Goal: Task Accomplishment & Management: Use online tool/utility

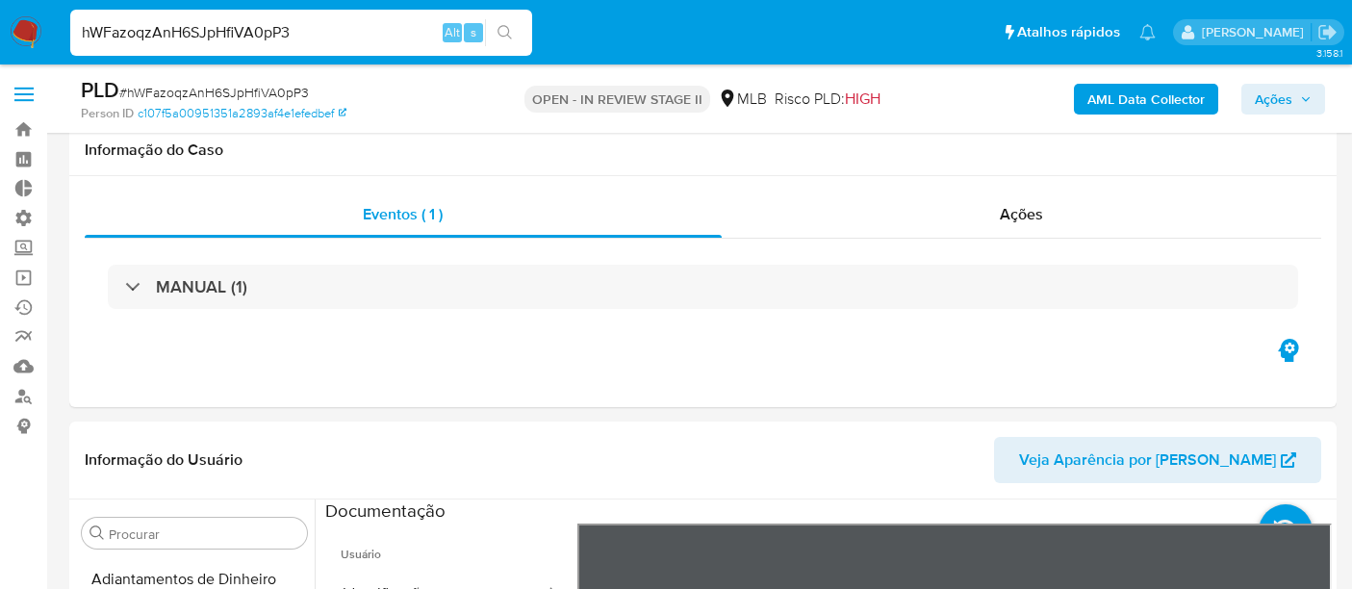
select select "10"
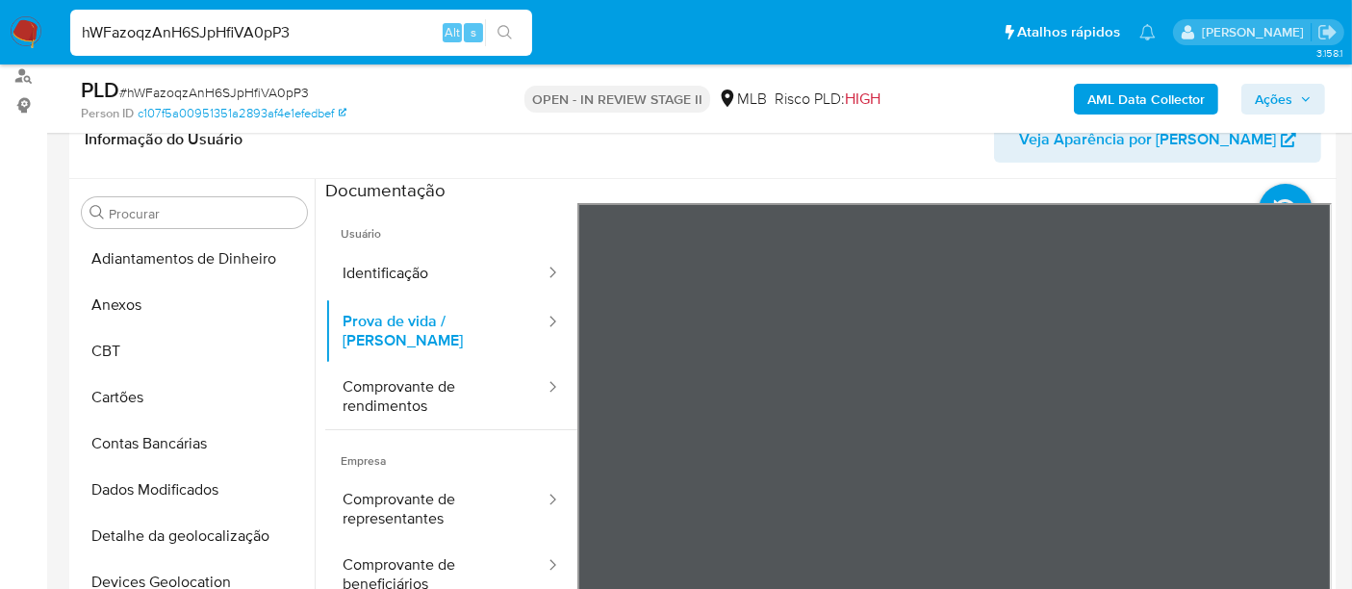
scroll to position [321, 0]
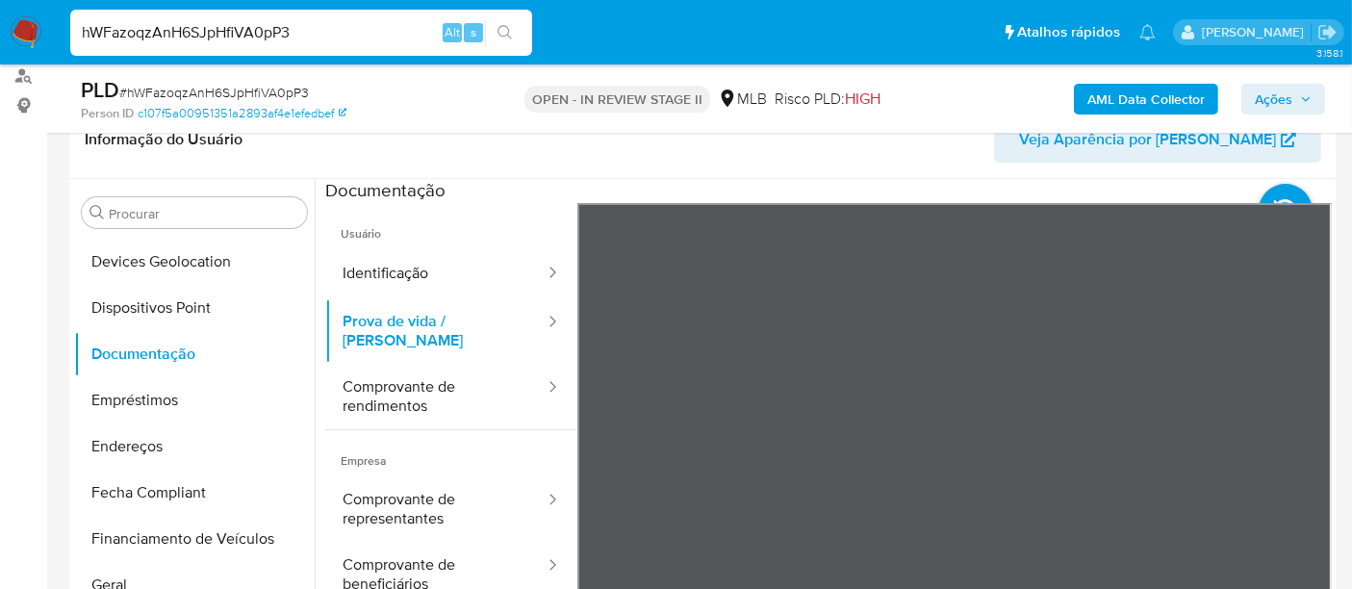
drag, startPoint x: 0, startPoint y: 0, endPoint x: 0, endPoint y: 38, distance: 37.5
click at [0, 38] on nav "Pausado Ver notificaciones hWFazoqzAnH6SJpHfiVA0pP3 Alt s Atalhos rápidos Presi…" at bounding box center [676, 32] width 1352 height 64
paste input "lxEhcAgcv9YRKJlFGxKVl8tj"
type input "lxEhcAgcv9YRKJlFGxKVl8tj"
click at [520, 37] on button "search-icon" at bounding box center [504, 32] width 39 height 27
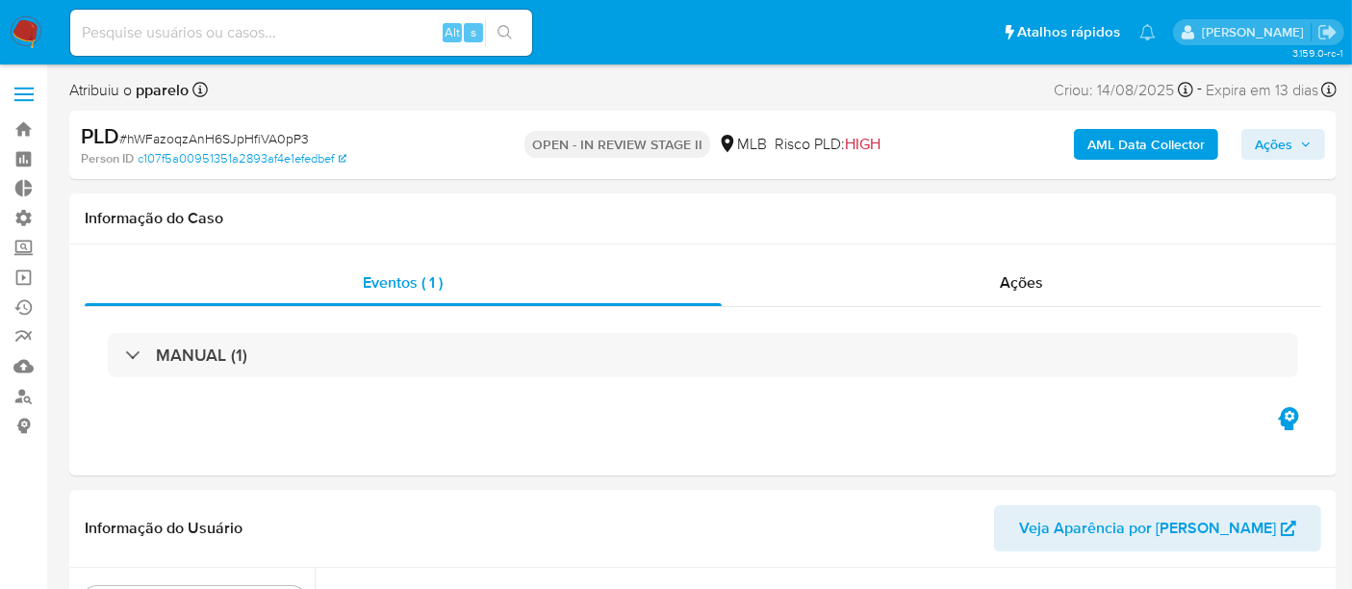
scroll to position [905, 0]
click at [170, 33] on input at bounding box center [301, 32] width 462 height 25
select select "10"
paste input "lxEhcAgcv9YRKJlFGxKVl8tj"
type input "lxEhcAgcv9YRKJlFGxKVl8tj"
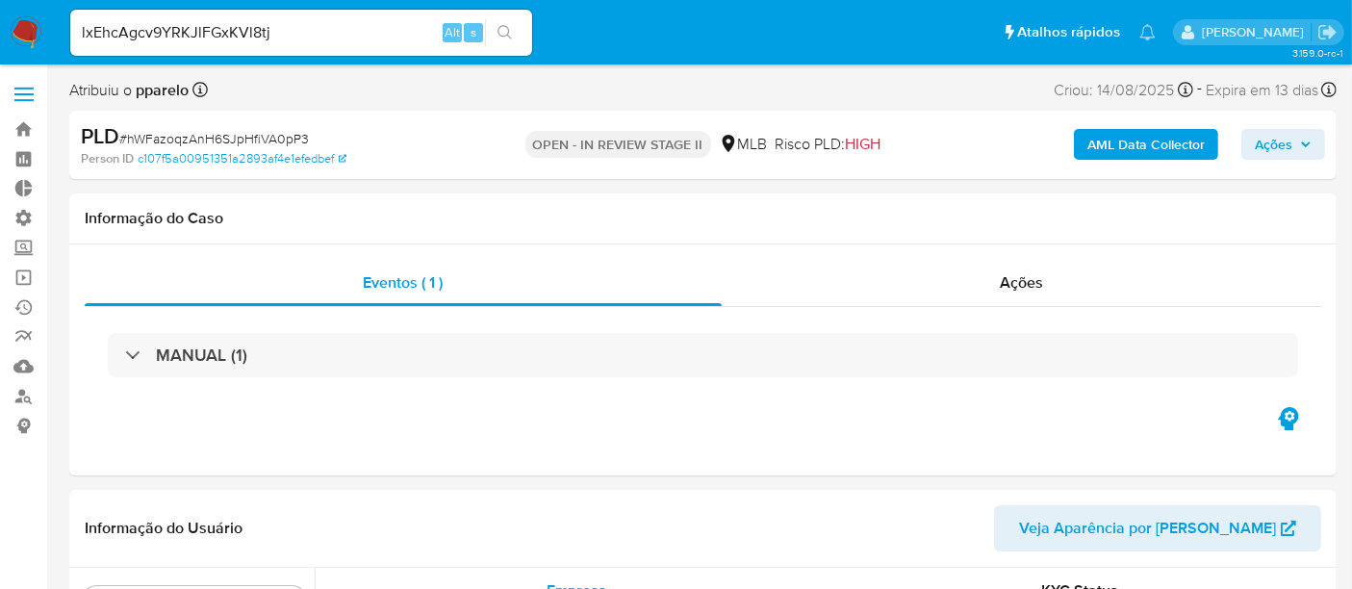
click at [503, 30] on icon "search-icon" at bounding box center [505, 32] width 15 height 15
select select "10"
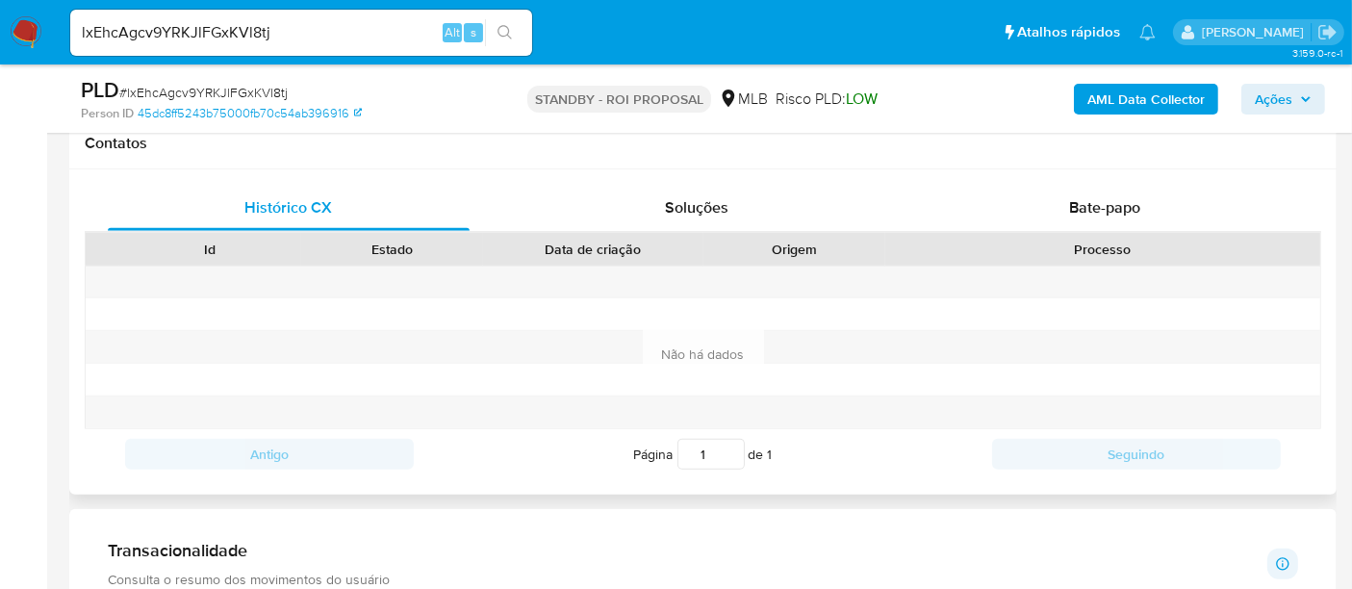
scroll to position [855, 0]
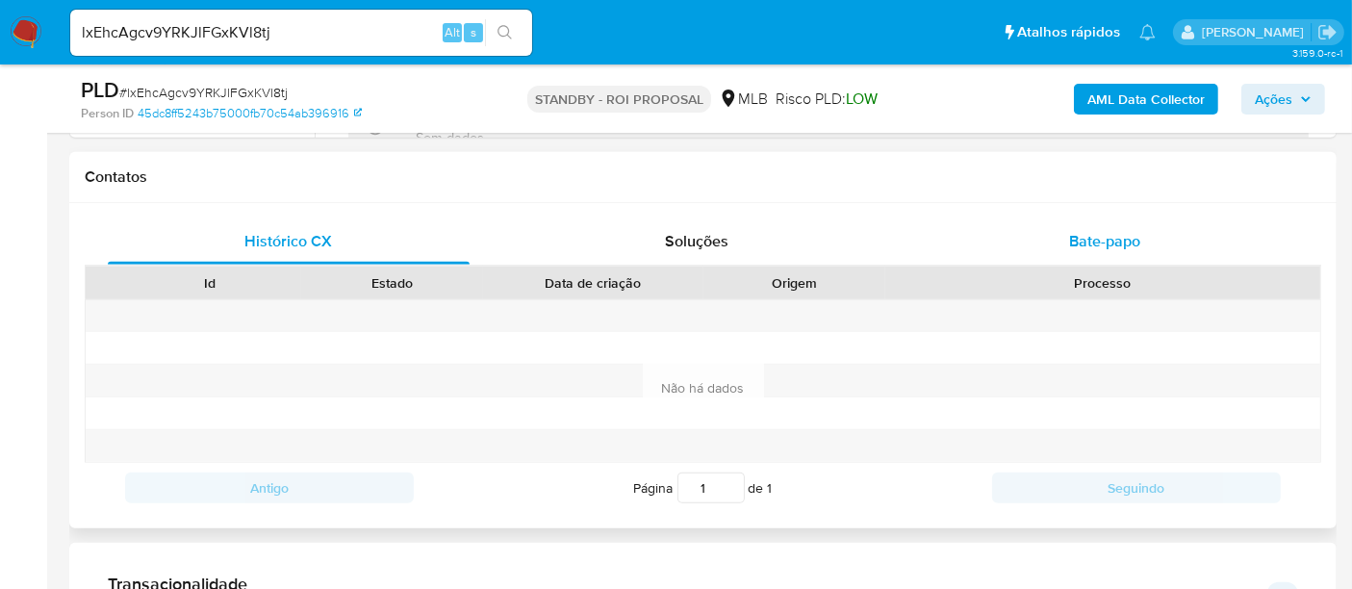
click at [1120, 241] on span "Bate-papo" at bounding box center [1104, 241] width 71 height 22
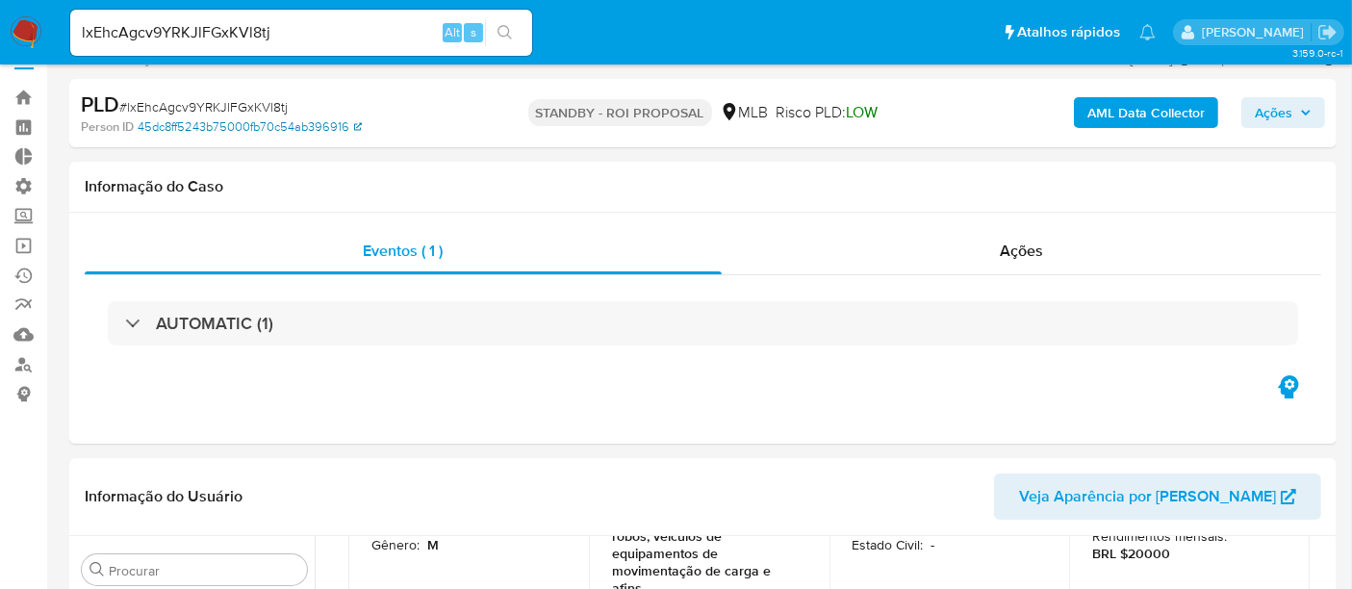
scroll to position [0, 0]
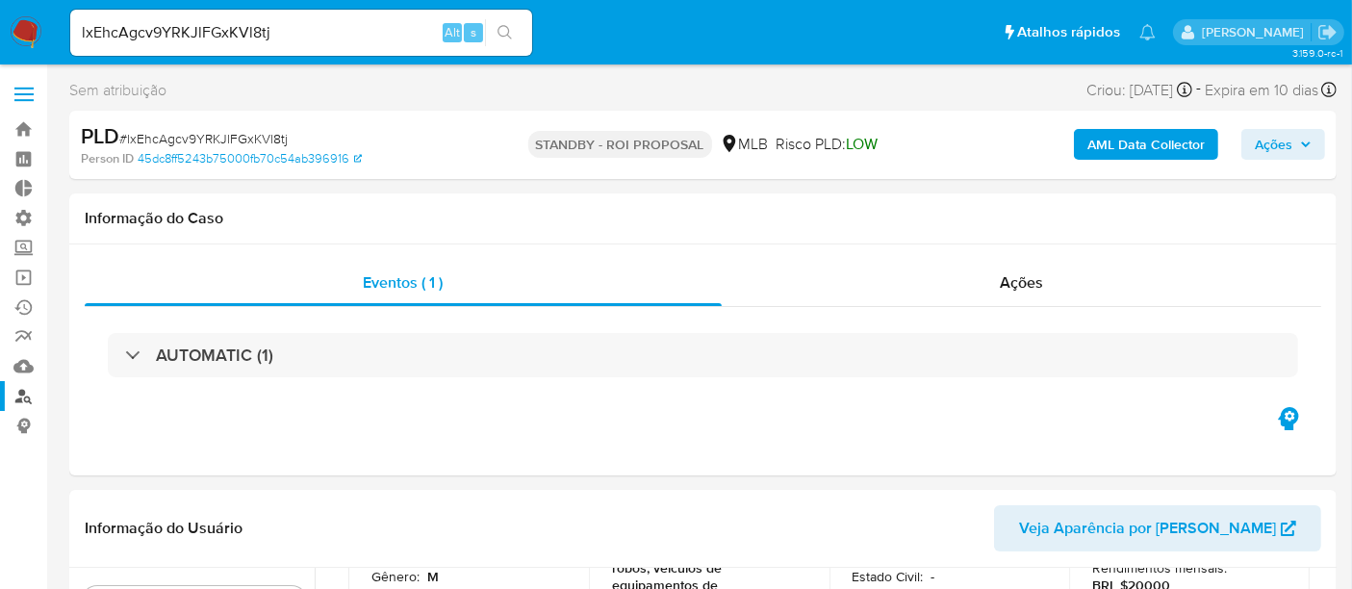
click at [35, 389] on link "Localizador de pessoas" at bounding box center [114, 396] width 229 height 30
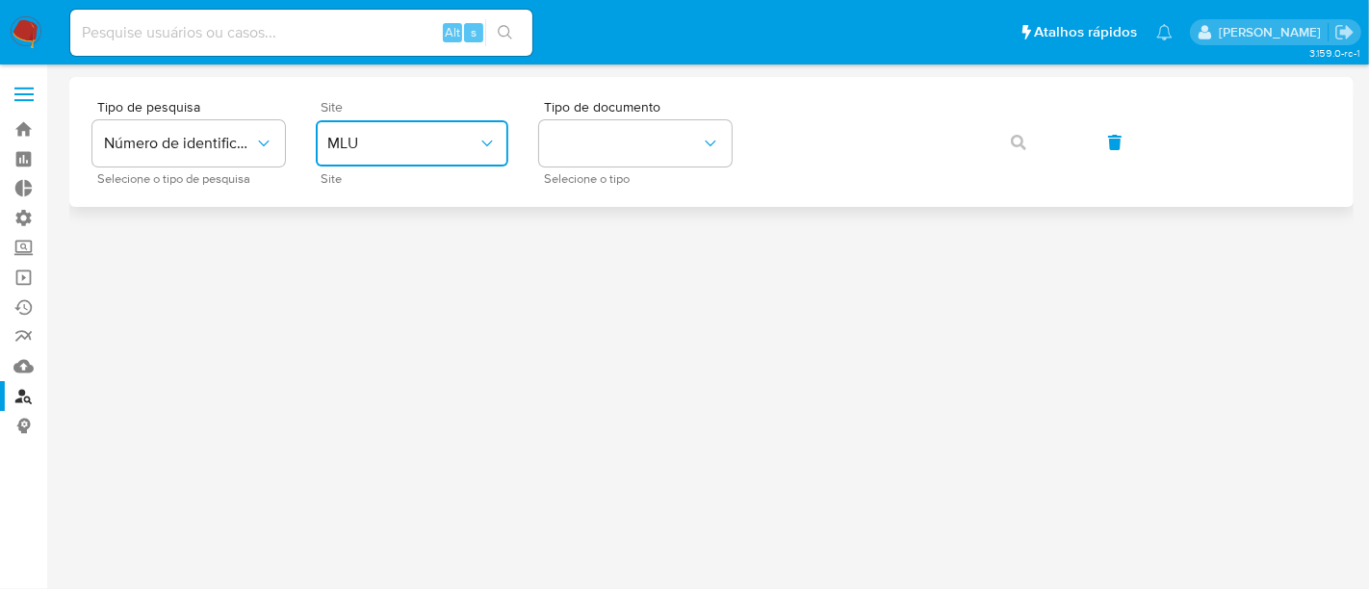
click at [458, 146] on span "MLU" at bounding box center [402, 143] width 150 height 19
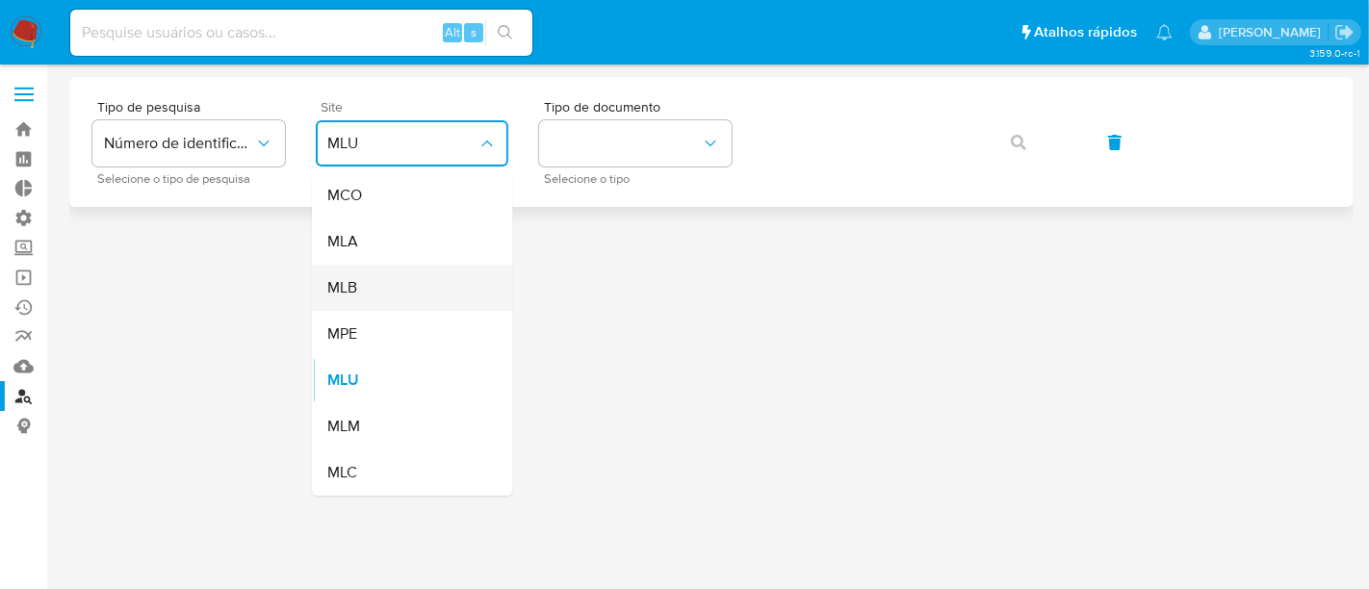
click at [390, 286] on div "MLB" at bounding box center [406, 288] width 158 height 46
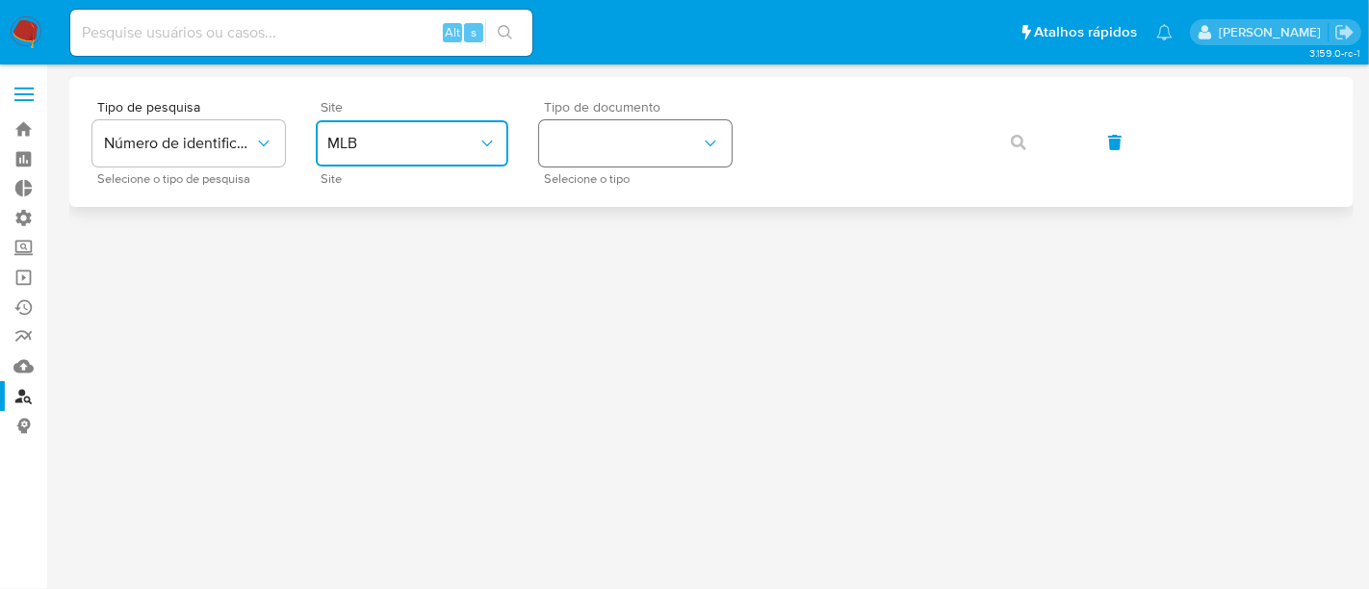
click at [613, 142] on button "identificationType" at bounding box center [635, 143] width 193 height 46
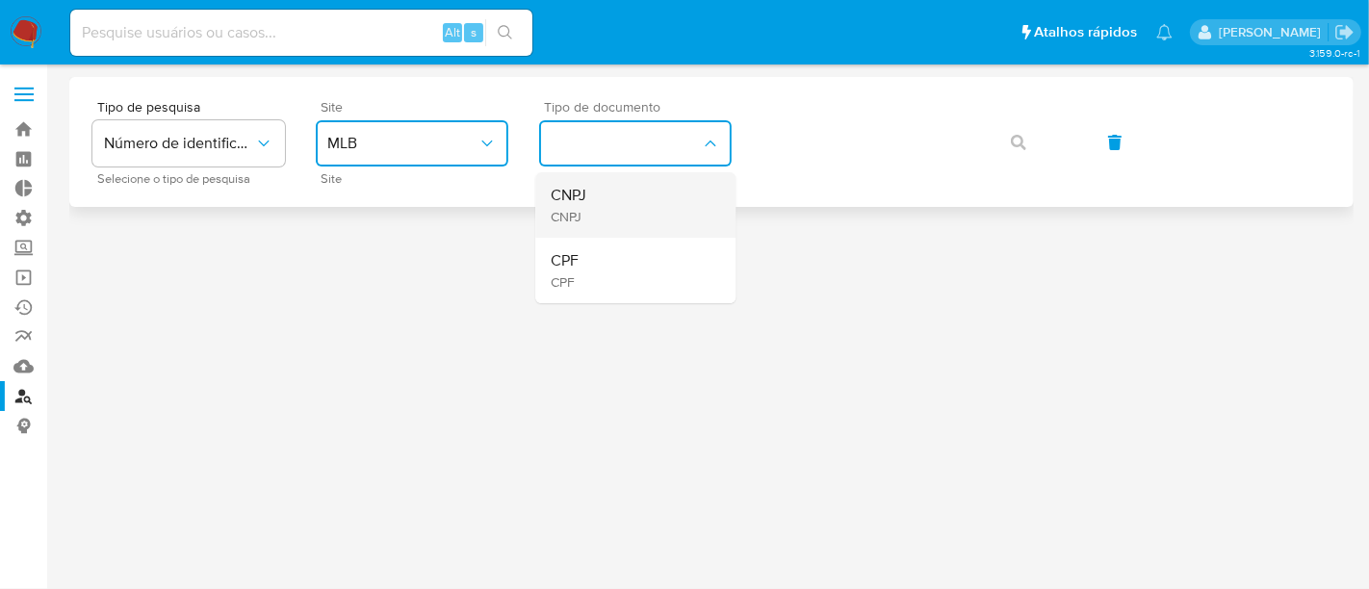
click at [597, 204] on div "CNPJ CNPJ" at bounding box center [630, 204] width 158 height 65
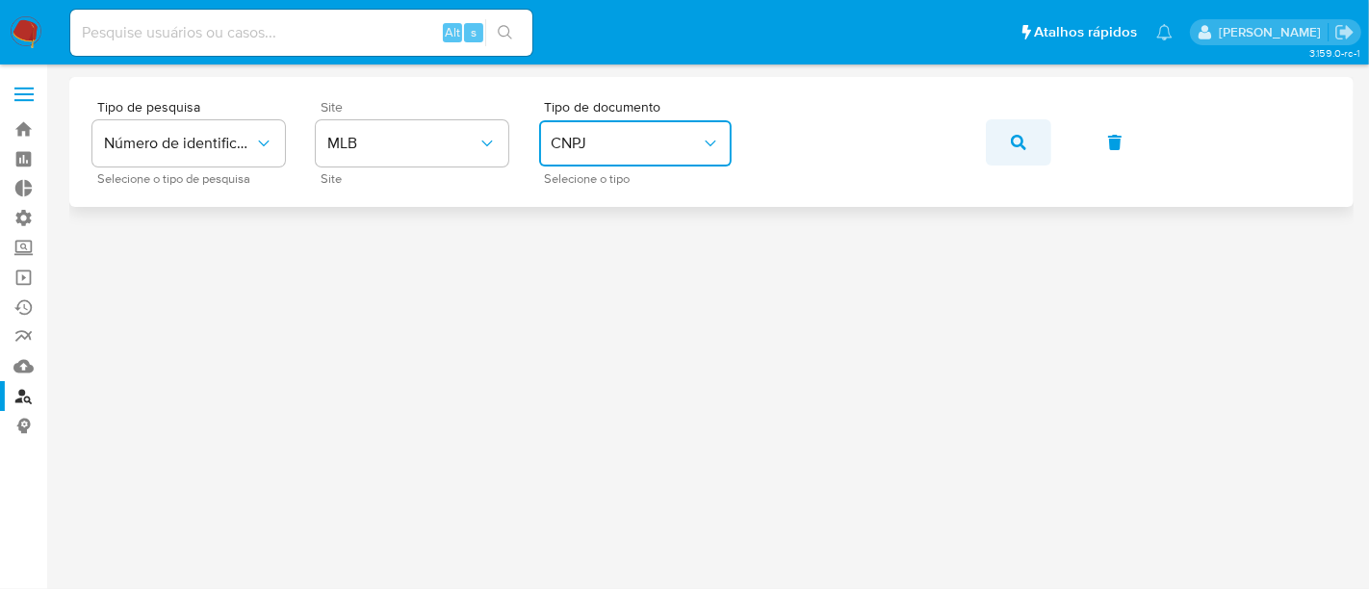
click at [1034, 147] on button "button" at bounding box center [1018, 142] width 65 height 46
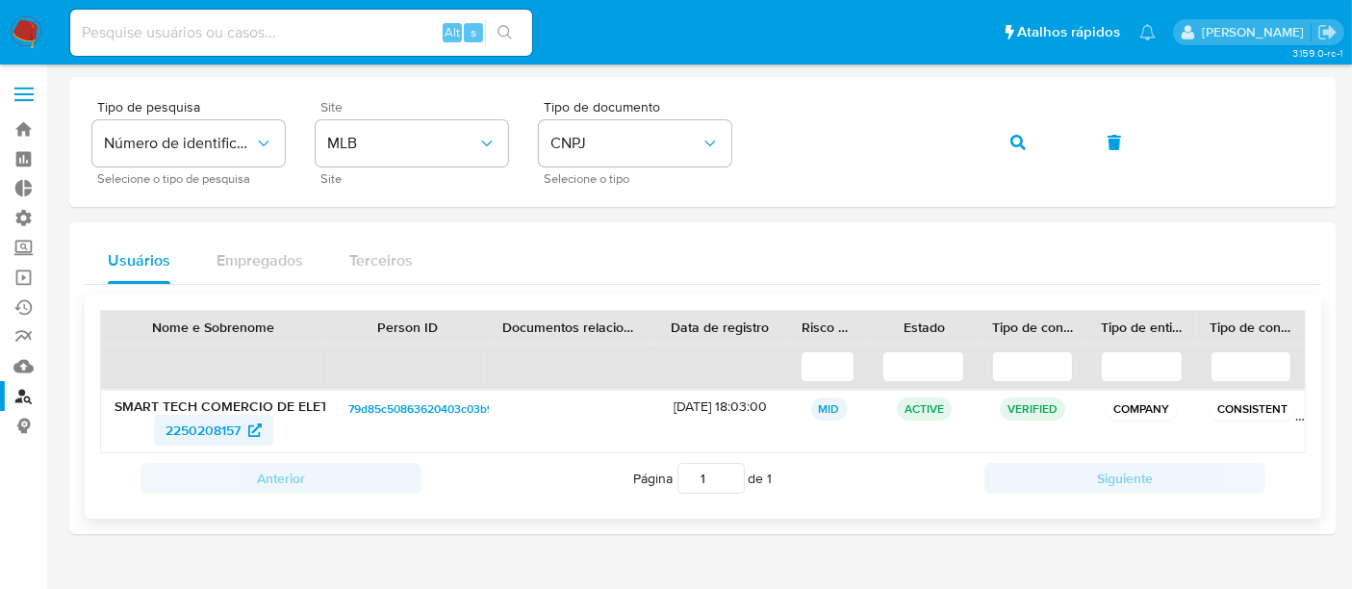
click at [191, 427] on span "2250208157" at bounding box center [203, 430] width 75 height 31
click at [162, 30] on input at bounding box center [301, 32] width 462 height 25
paste input "N3fgIWMyKXm1tD5iOK9OVcMn"
type input "N3fgIWMyKXm1tD5iOK9OVcMn"
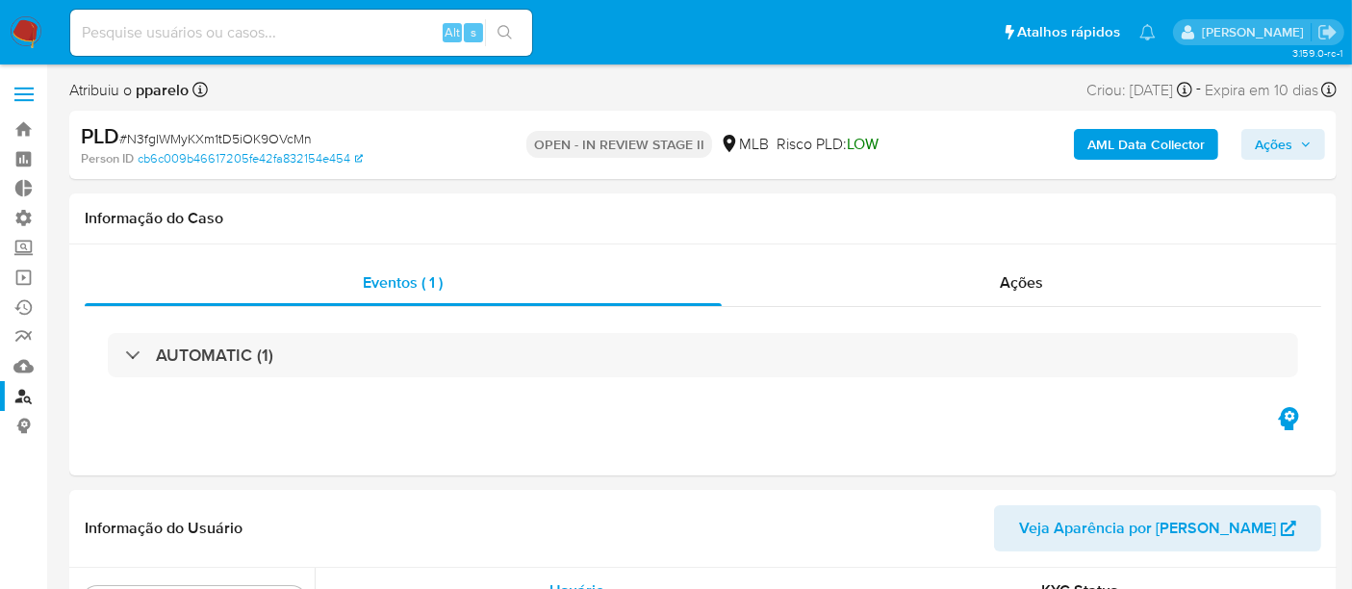
scroll to position [905, 0]
select select "10"
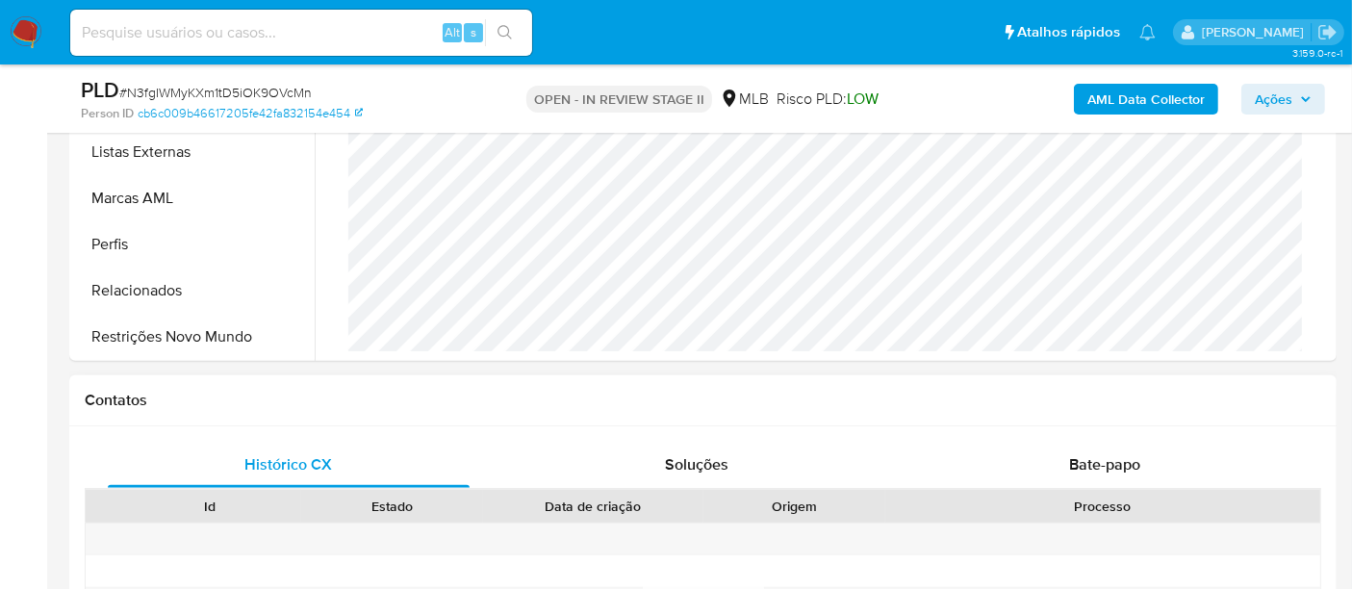
scroll to position [641, 0]
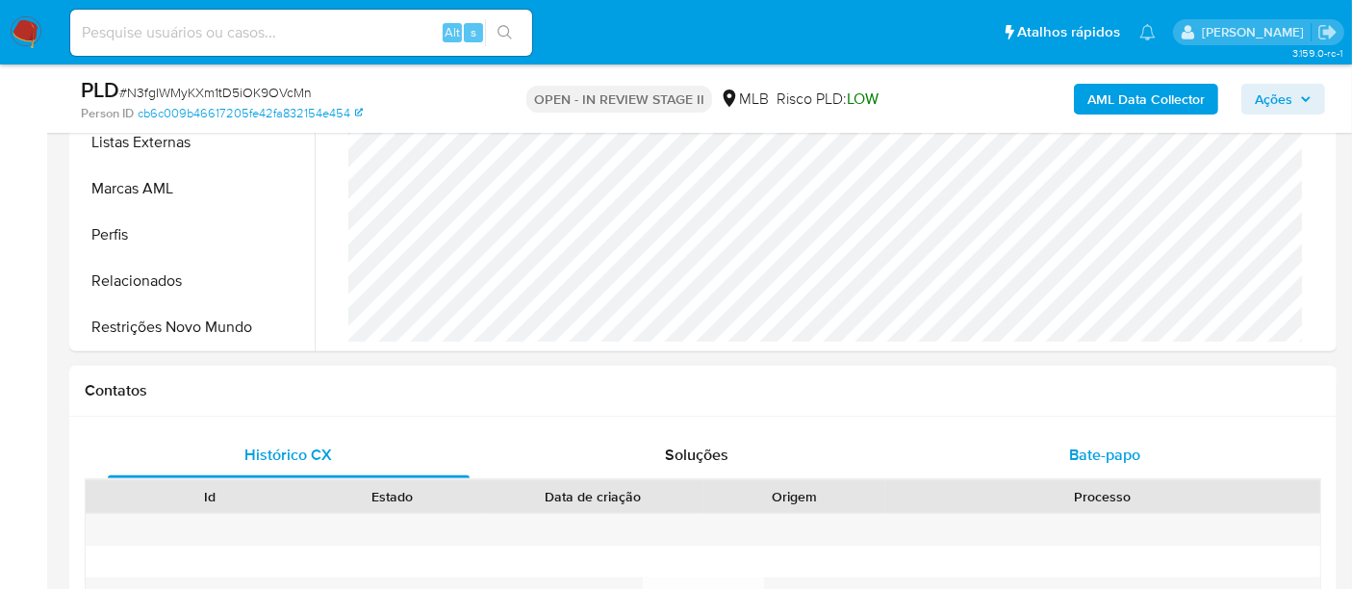
click at [1102, 463] on span "Bate-papo" at bounding box center [1104, 455] width 71 height 22
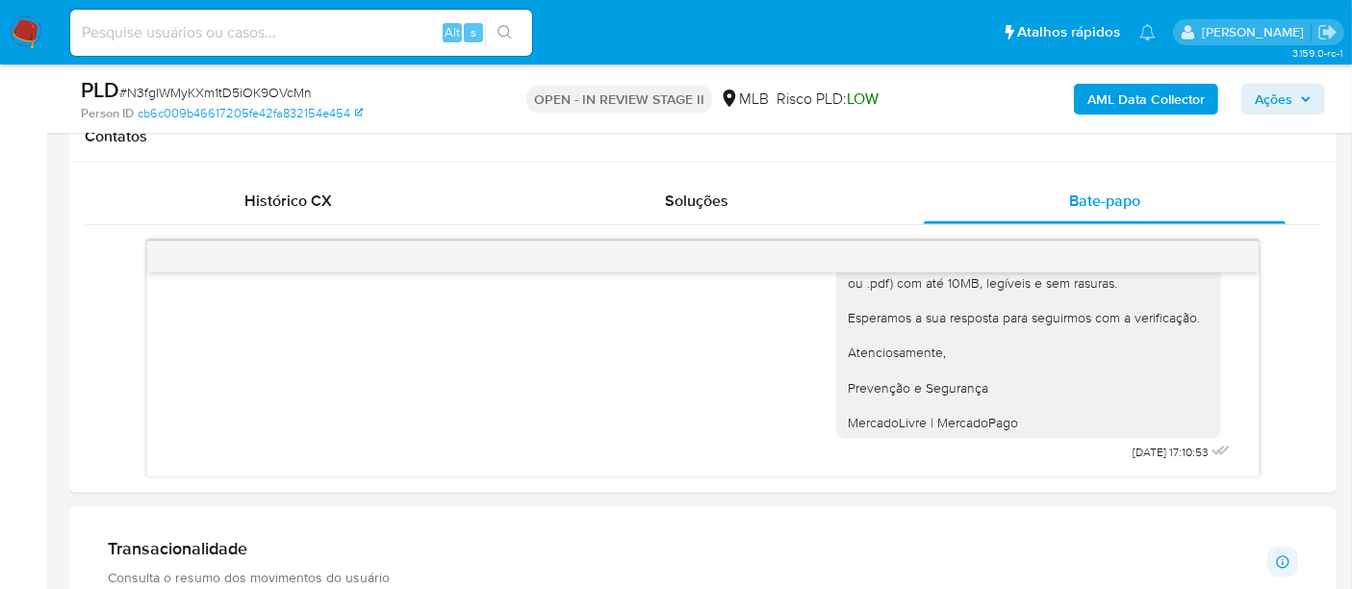
scroll to position [748, 0]
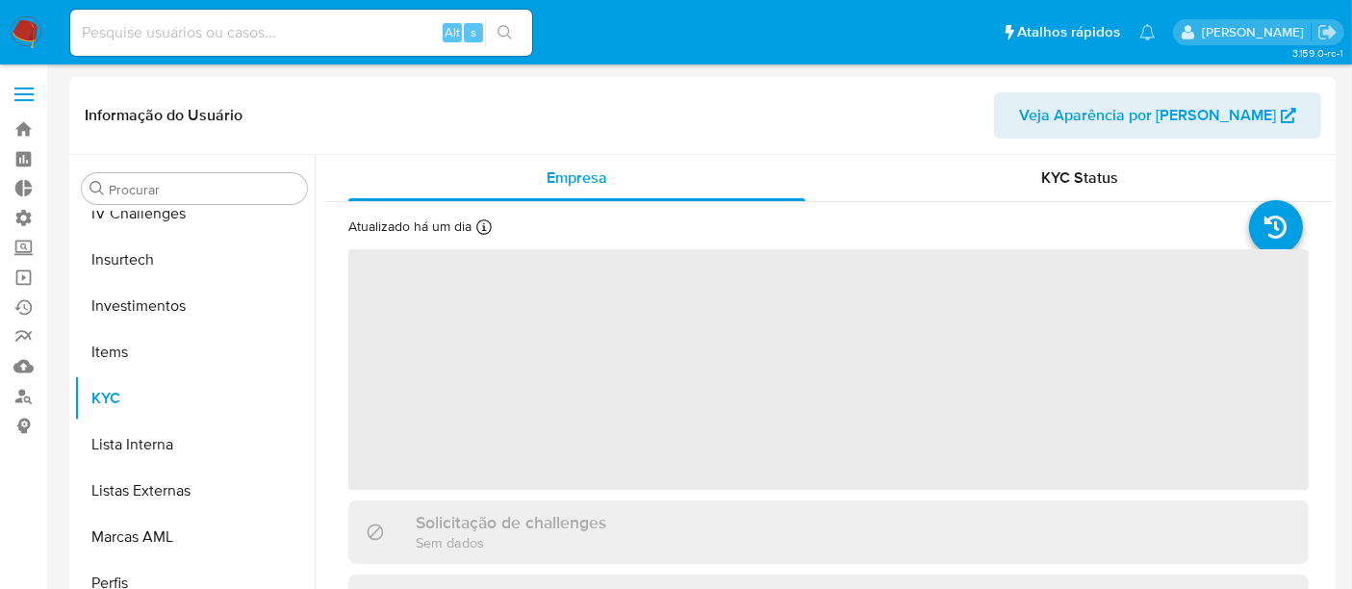
scroll to position [905, 0]
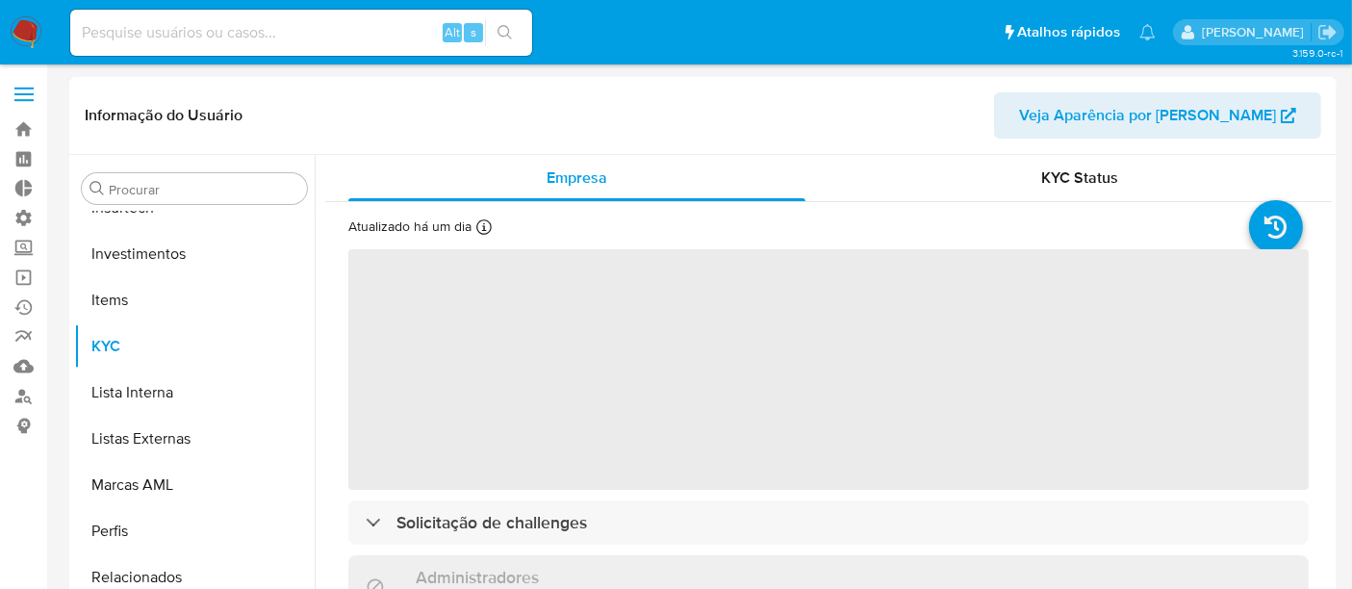
select select "10"
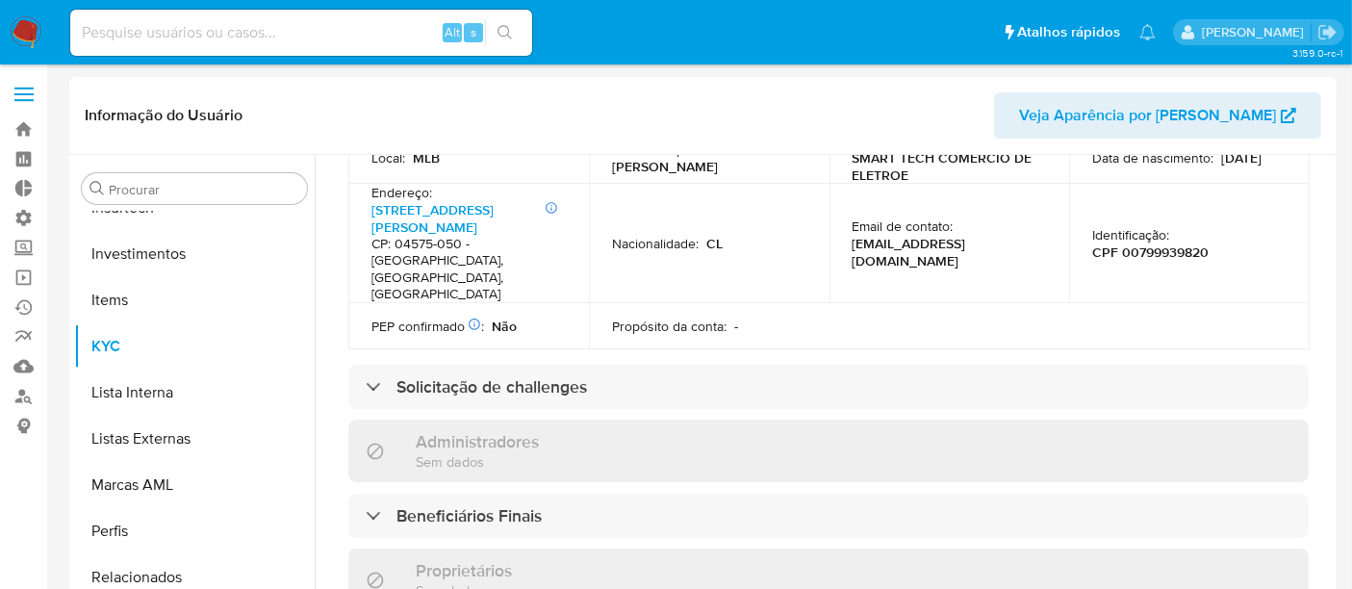
scroll to position [748, 0]
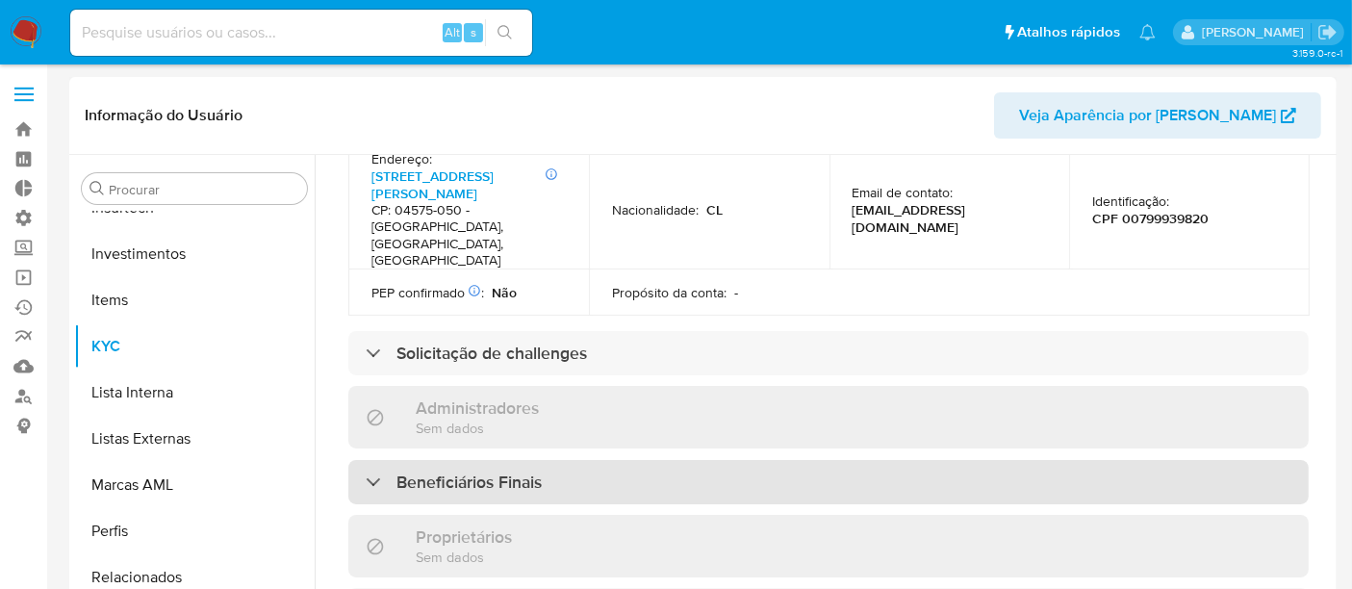
click at [388, 472] on div "Beneficiários Finais" at bounding box center [454, 482] width 176 height 21
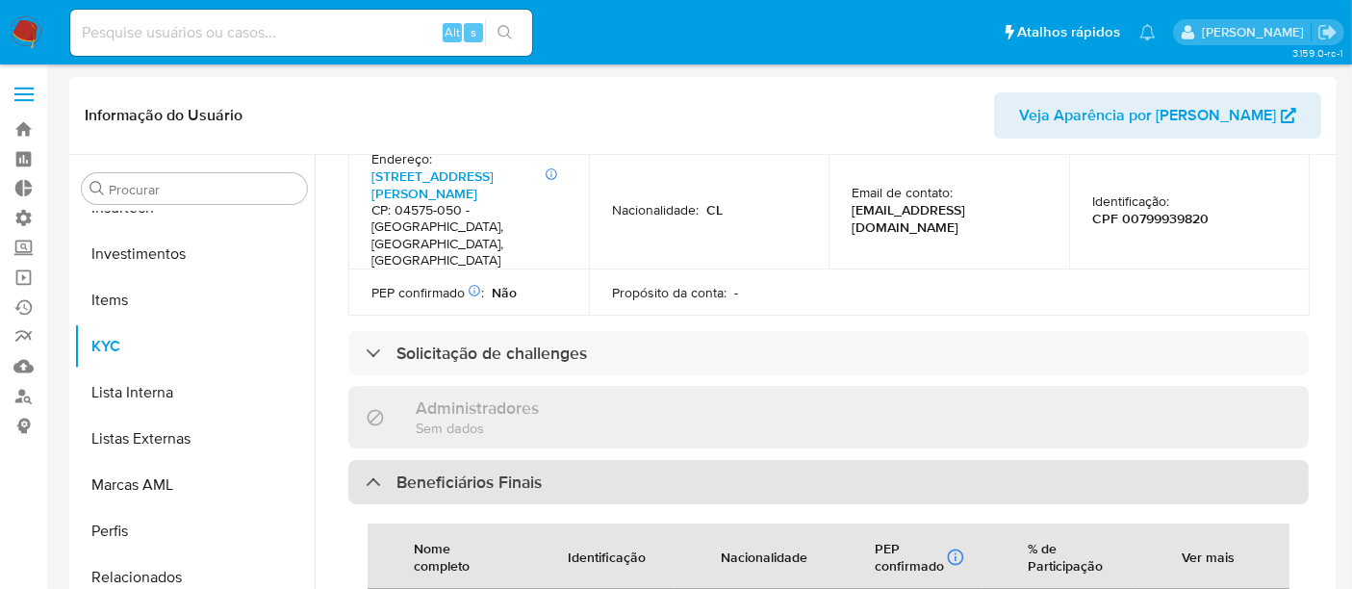
scroll to position [855, 0]
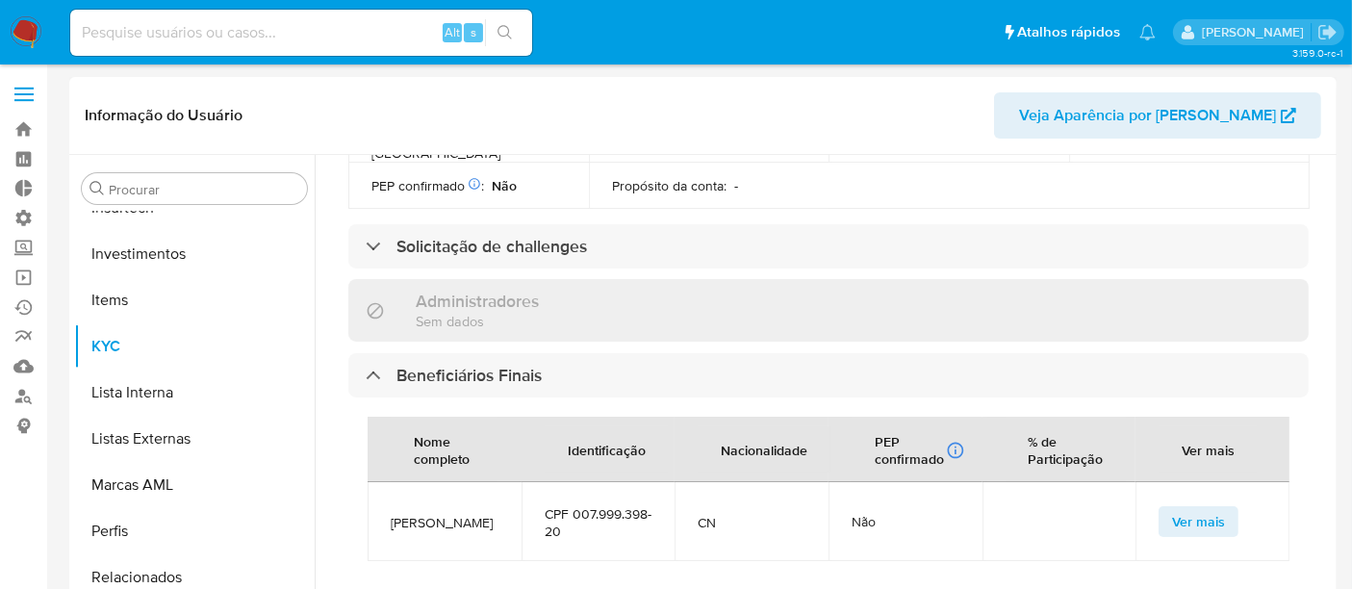
click at [1185, 508] on span "Ver mais" at bounding box center [1198, 521] width 53 height 27
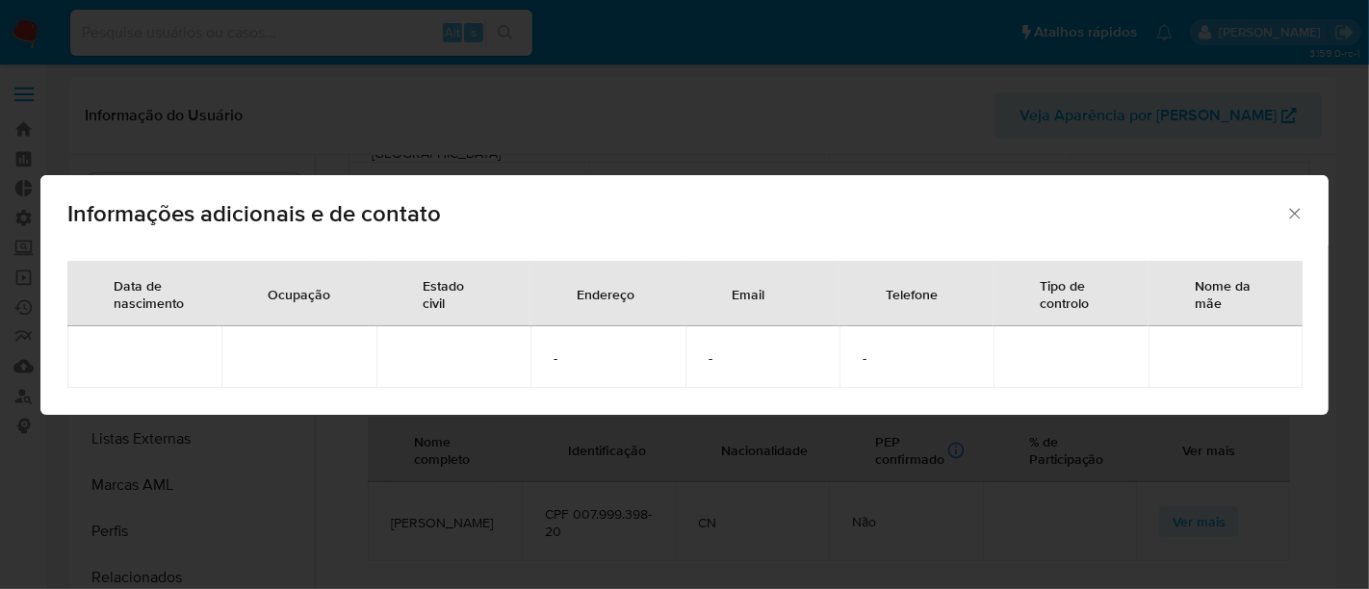
click at [1310, 211] on div "Informações adicionais e de contato" at bounding box center [684, 210] width 1288 height 70
click at [1285, 207] on icon "Fechar" at bounding box center [1294, 213] width 19 height 19
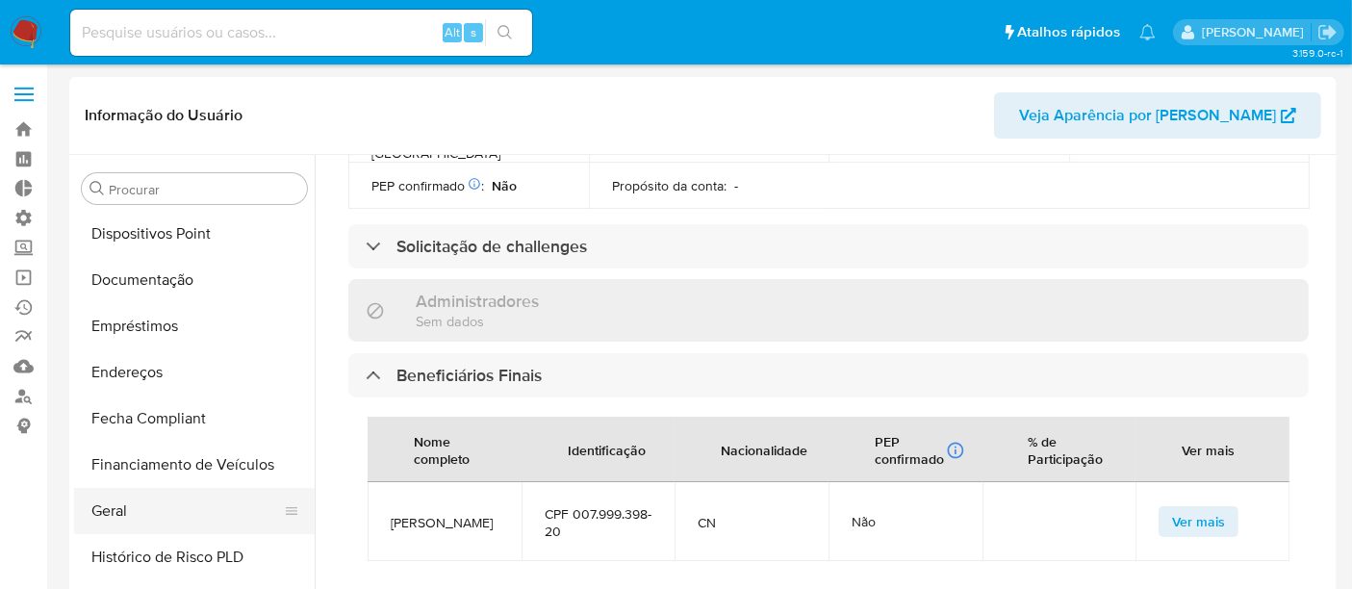
scroll to position [264, 0]
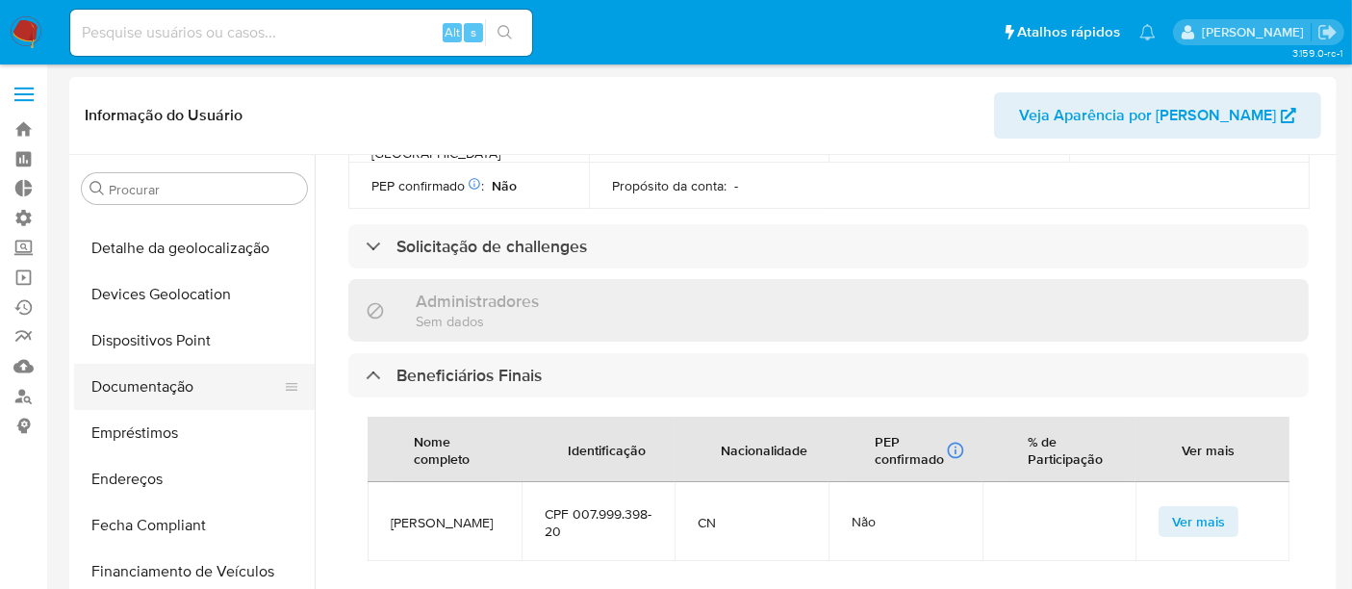
click at [170, 392] on button "Documentação" at bounding box center [186, 387] width 225 height 46
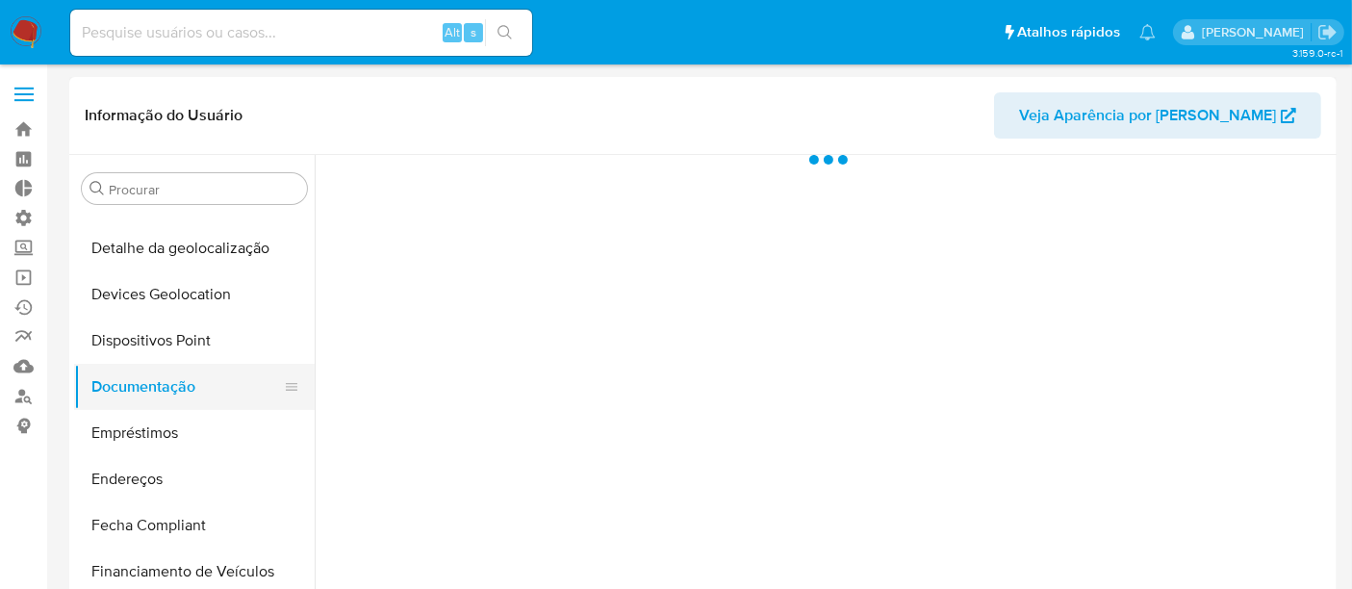
scroll to position [0, 0]
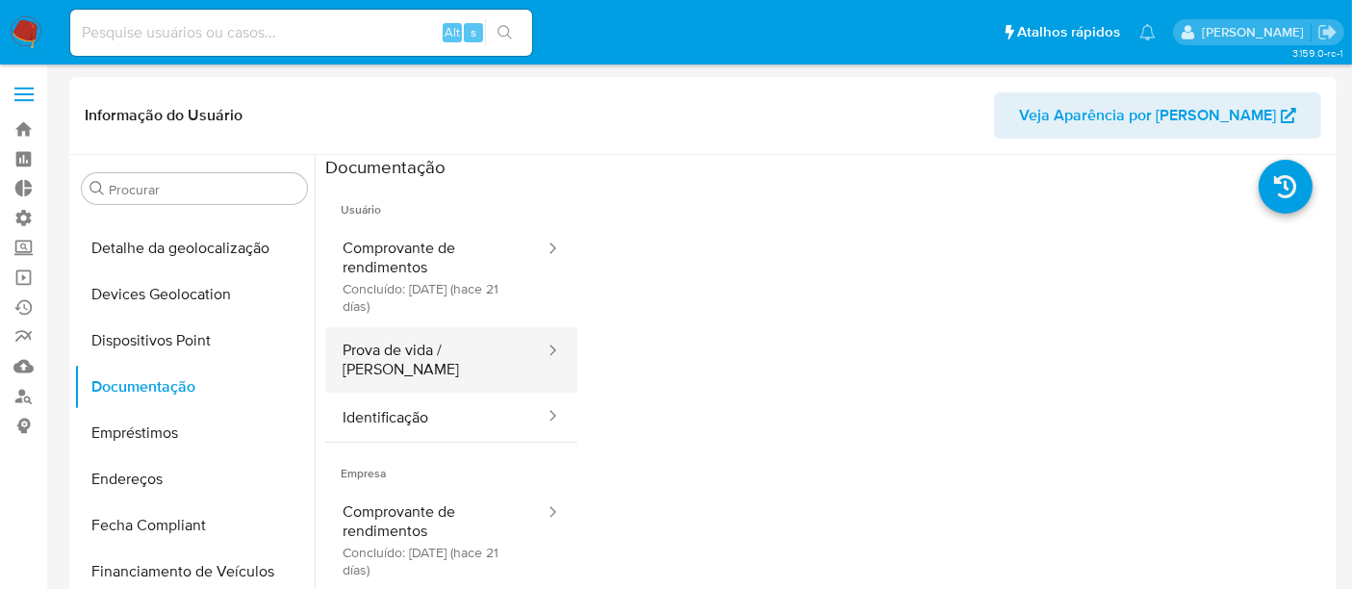
click at [428, 358] on button "Prova de vida / Selfie" at bounding box center [435, 359] width 221 height 65
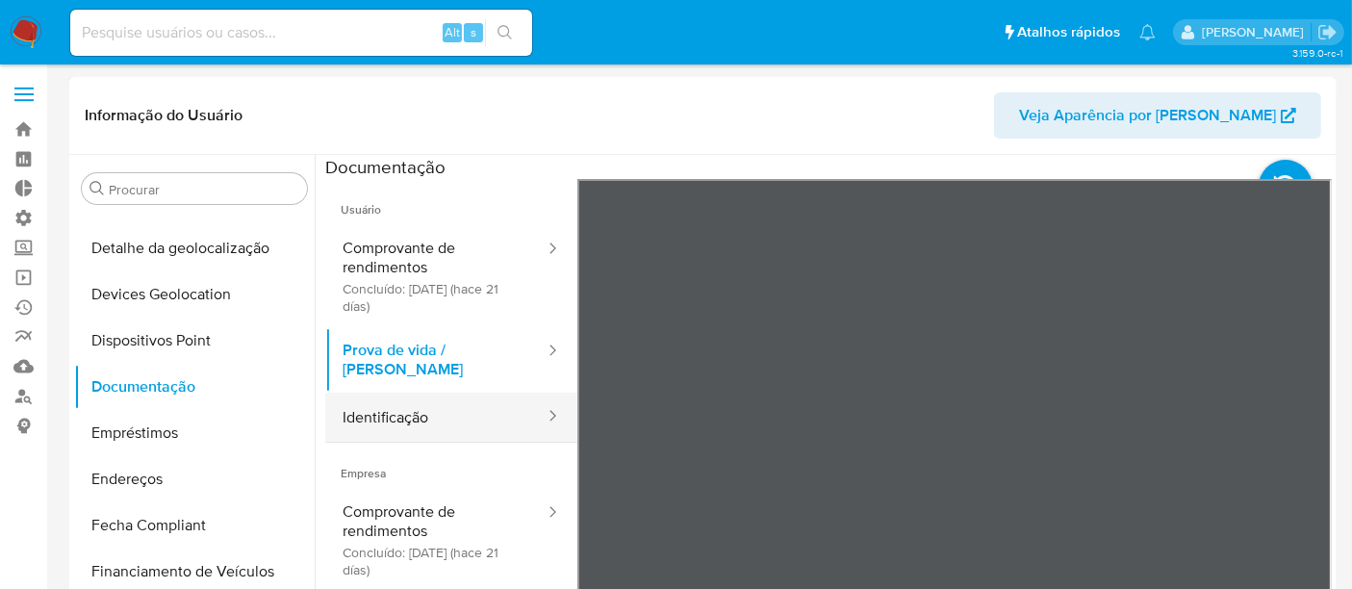
click at [422, 409] on button "Identificação" at bounding box center [435, 417] width 221 height 49
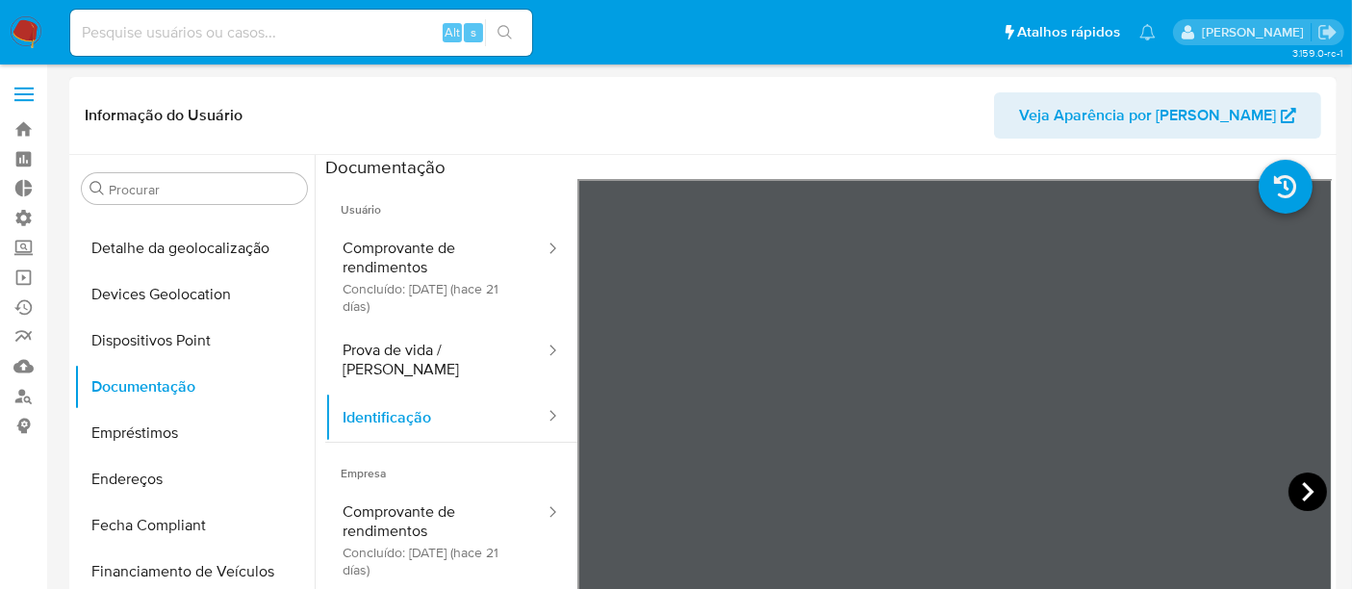
click at [1307, 486] on icon at bounding box center [1308, 492] width 39 height 39
click at [608, 493] on icon at bounding box center [601, 492] width 39 height 39
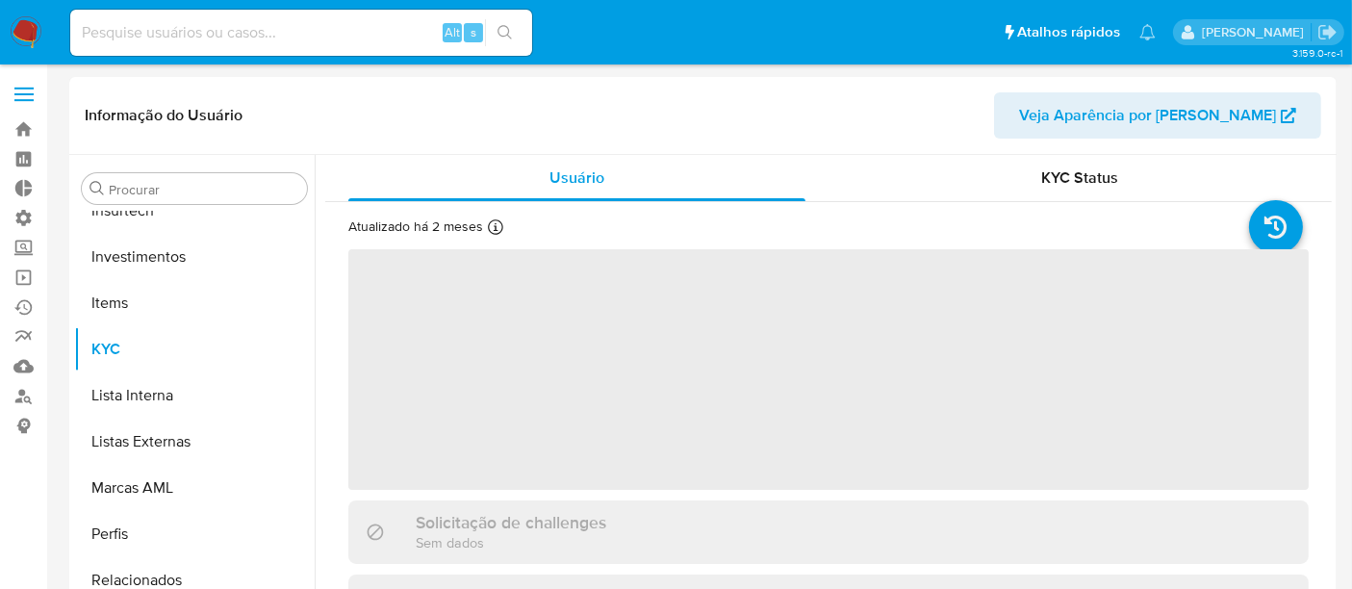
scroll to position [905, 0]
select select "10"
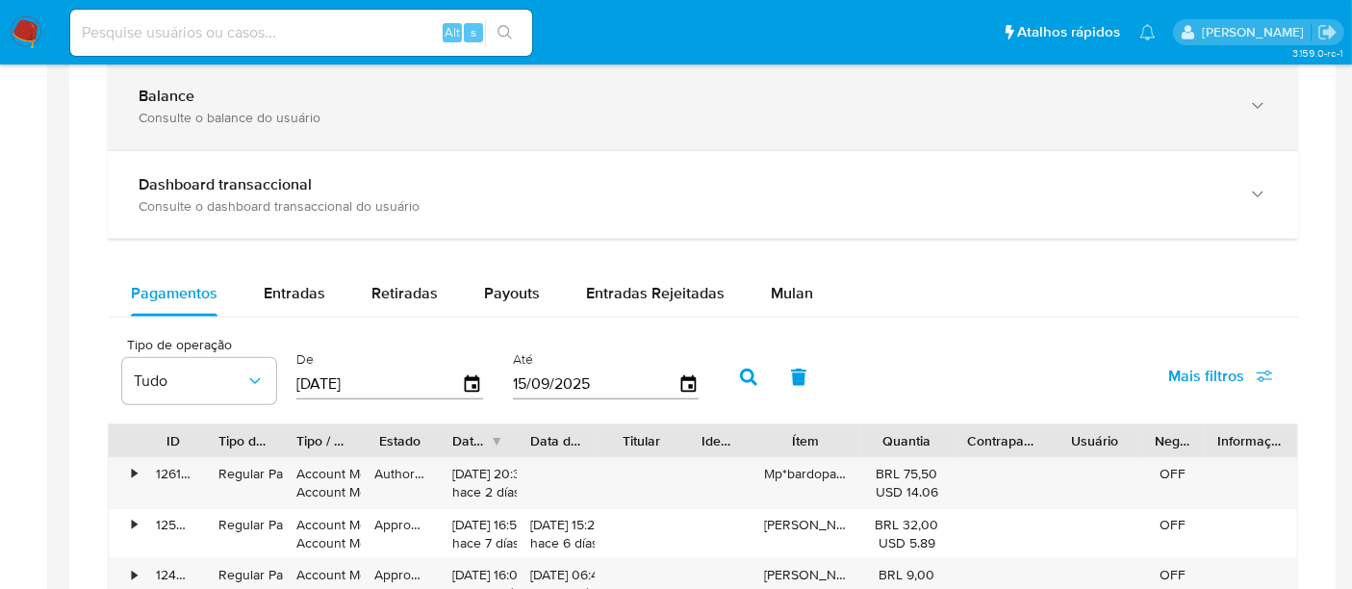
scroll to position [1069, 0]
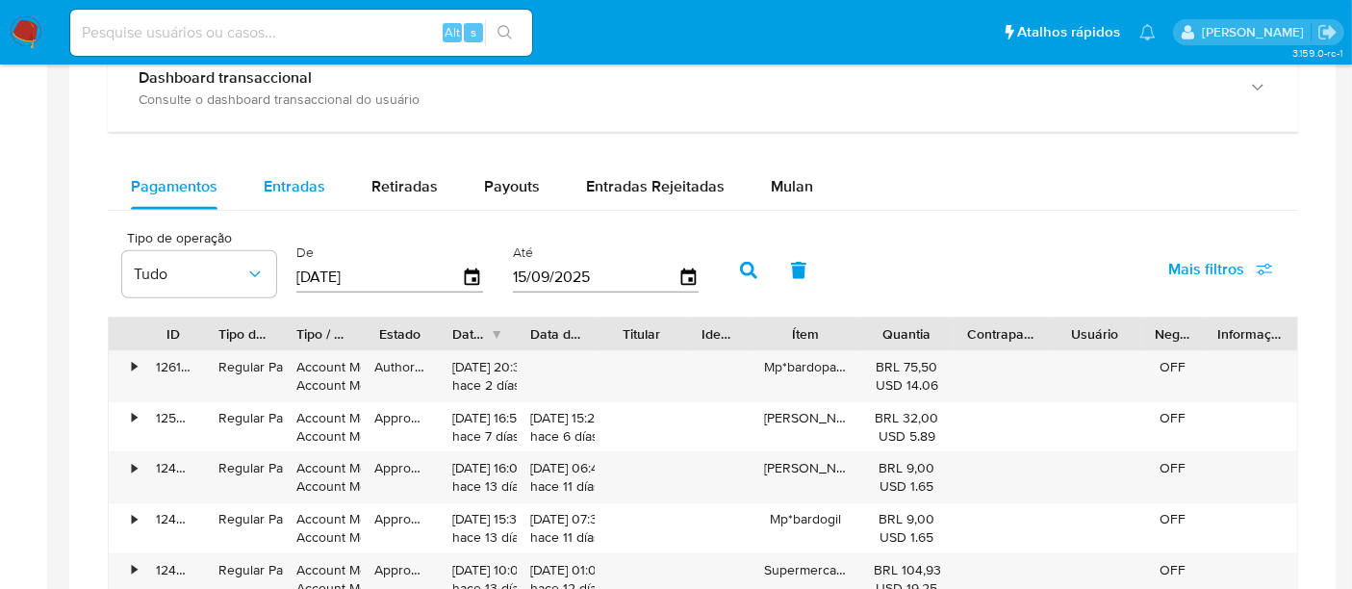
click at [284, 188] on span "Entradas" at bounding box center [295, 186] width 62 height 22
select select "10"
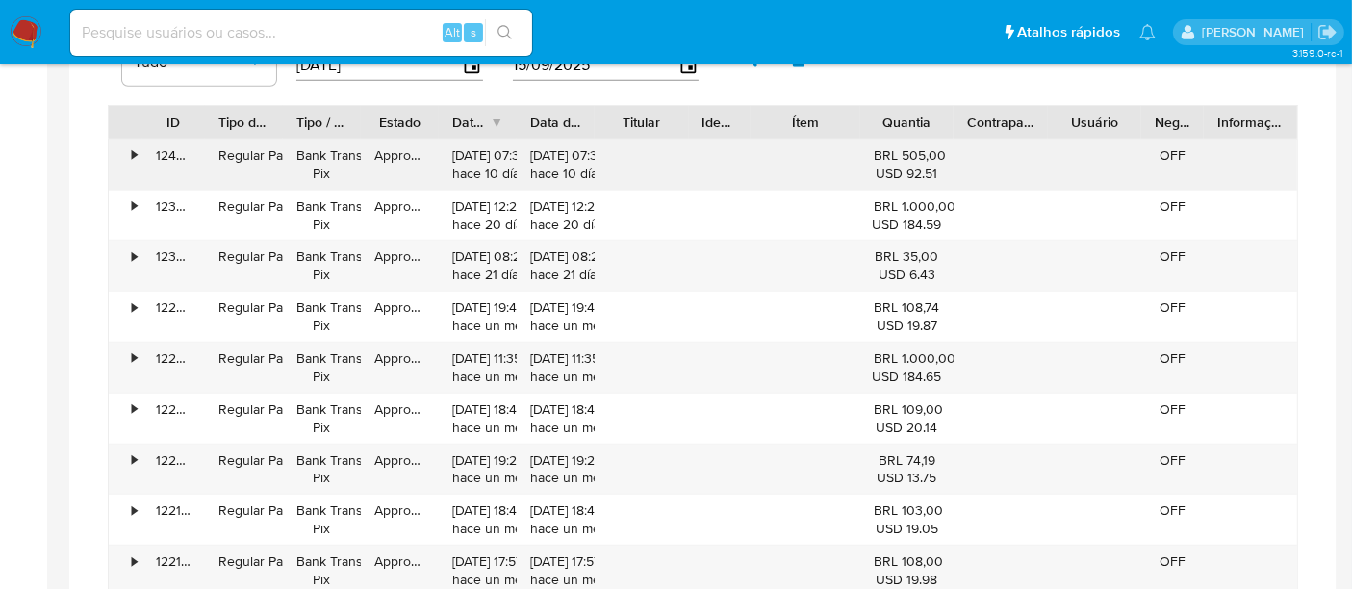
scroll to position [1176, 0]
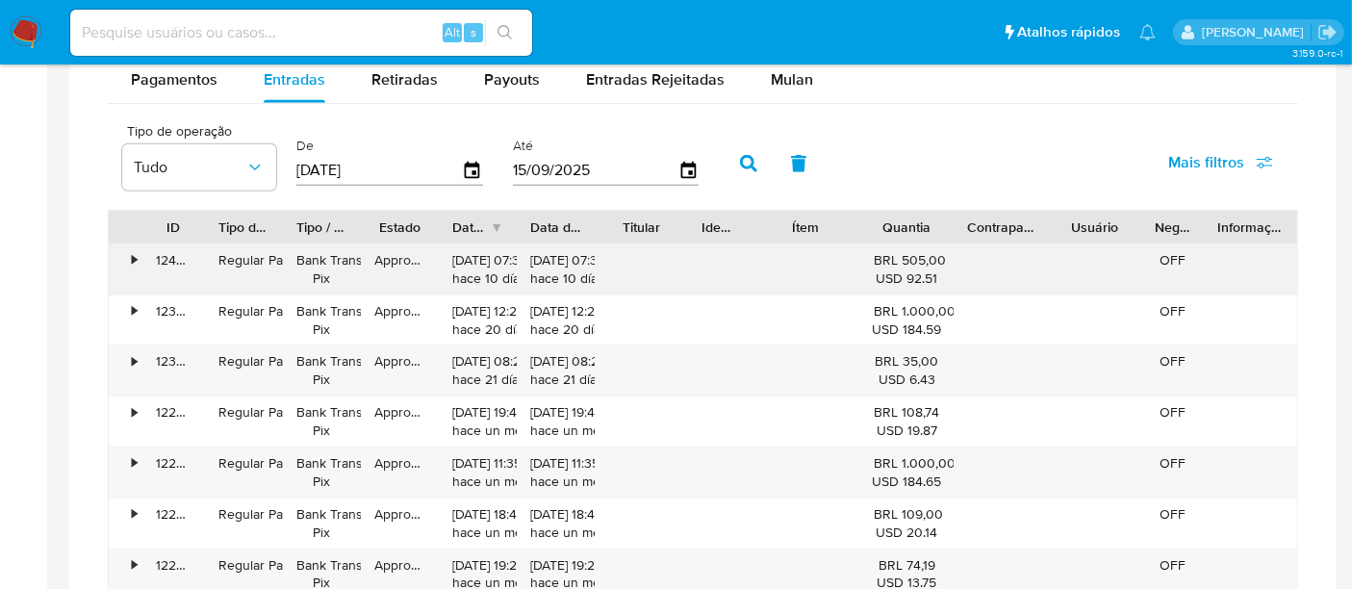
click at [140, 258] on div "•" at bounding box center [126, 269] width 34 height 50
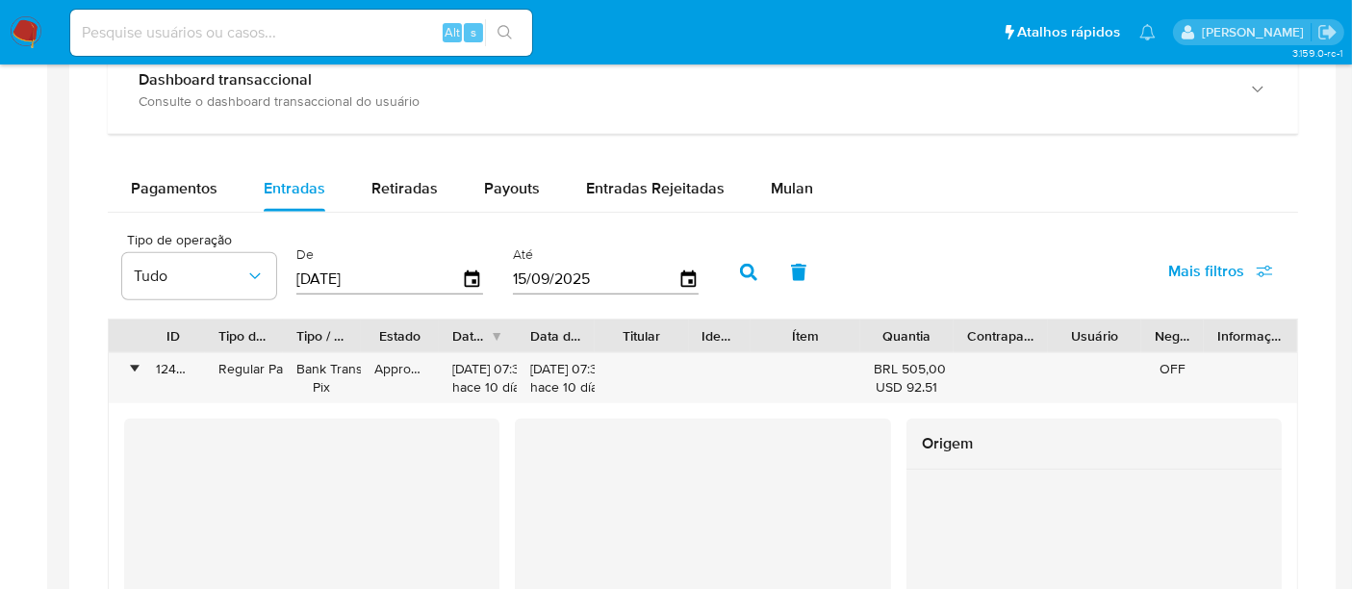
scroll to position [855, 0]
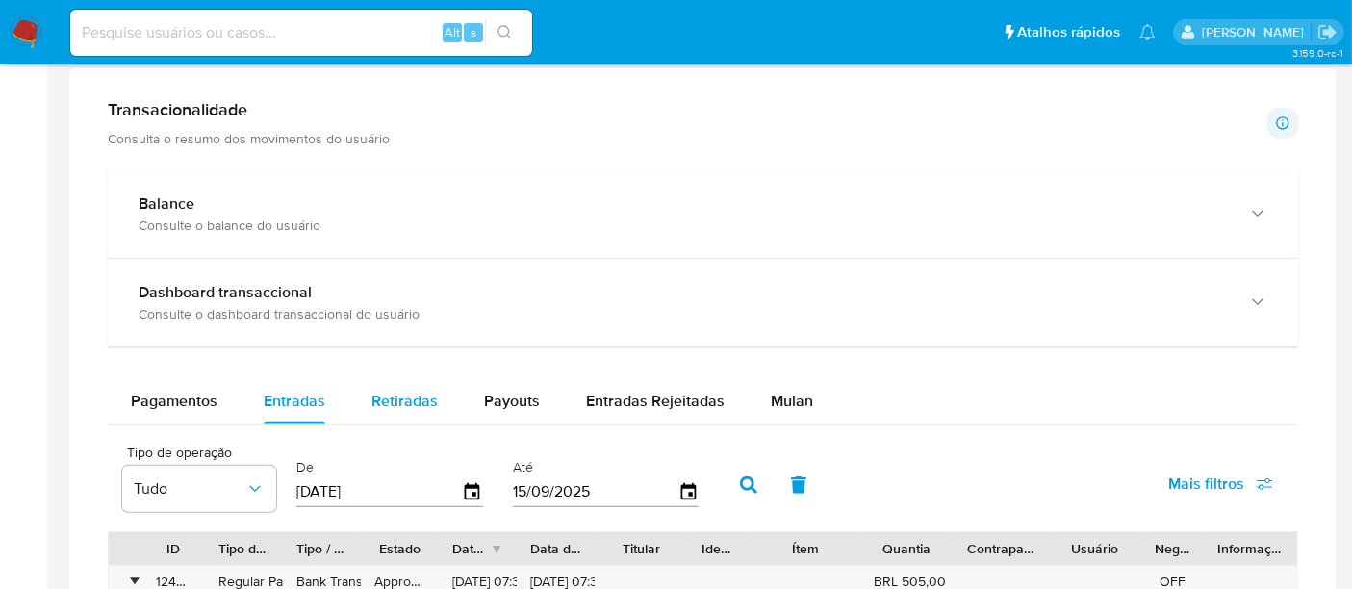
click at [381, 401] on span "Retiradas" at bounding box center [405, 401] width 66 height 22
select select "10"
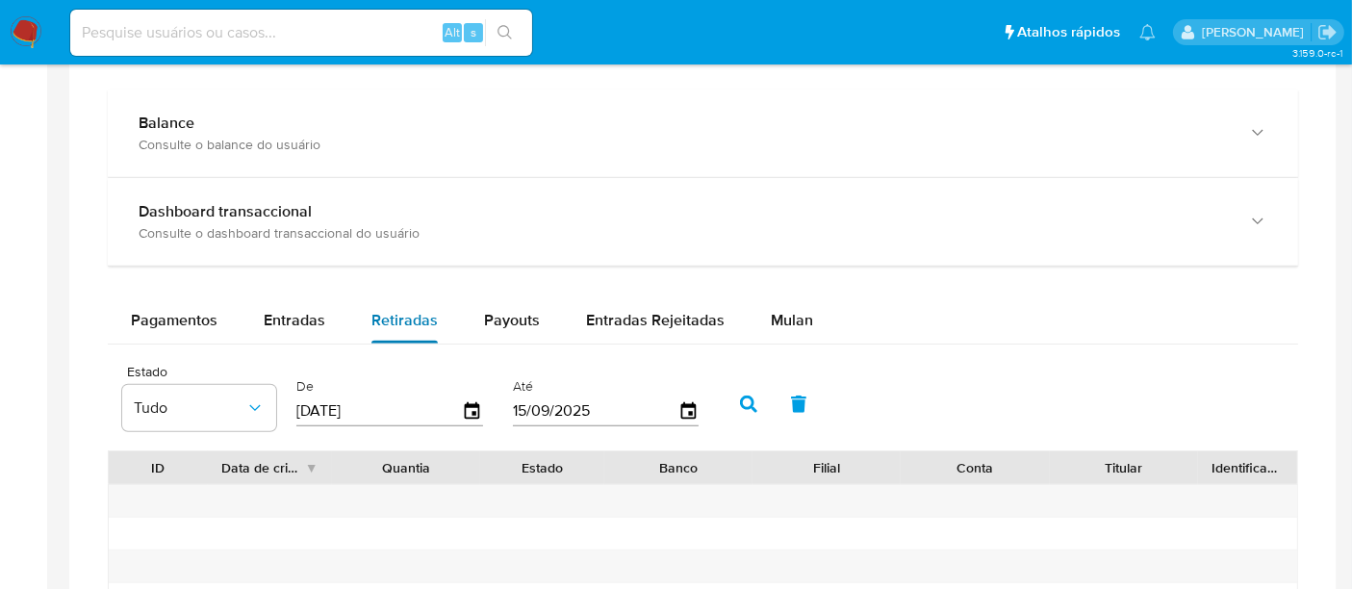
scroll to position [1069, 0]
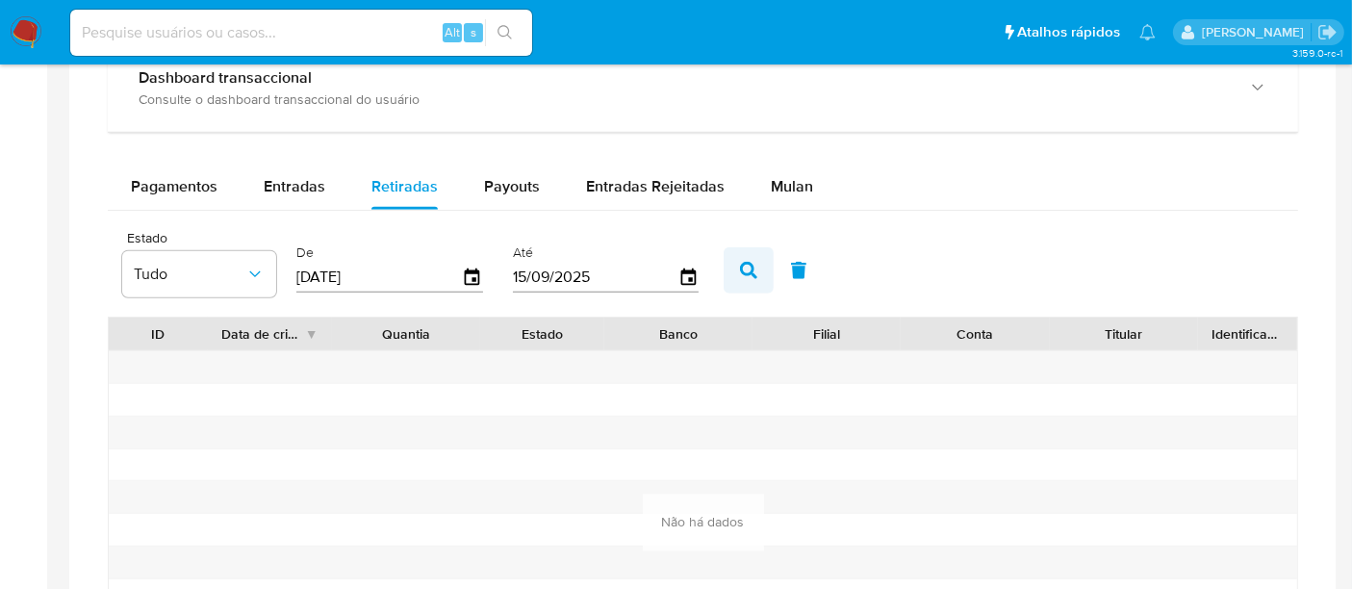
click at [729, 268] on button "button" at bounding box center [749, 270] width 50 height 46
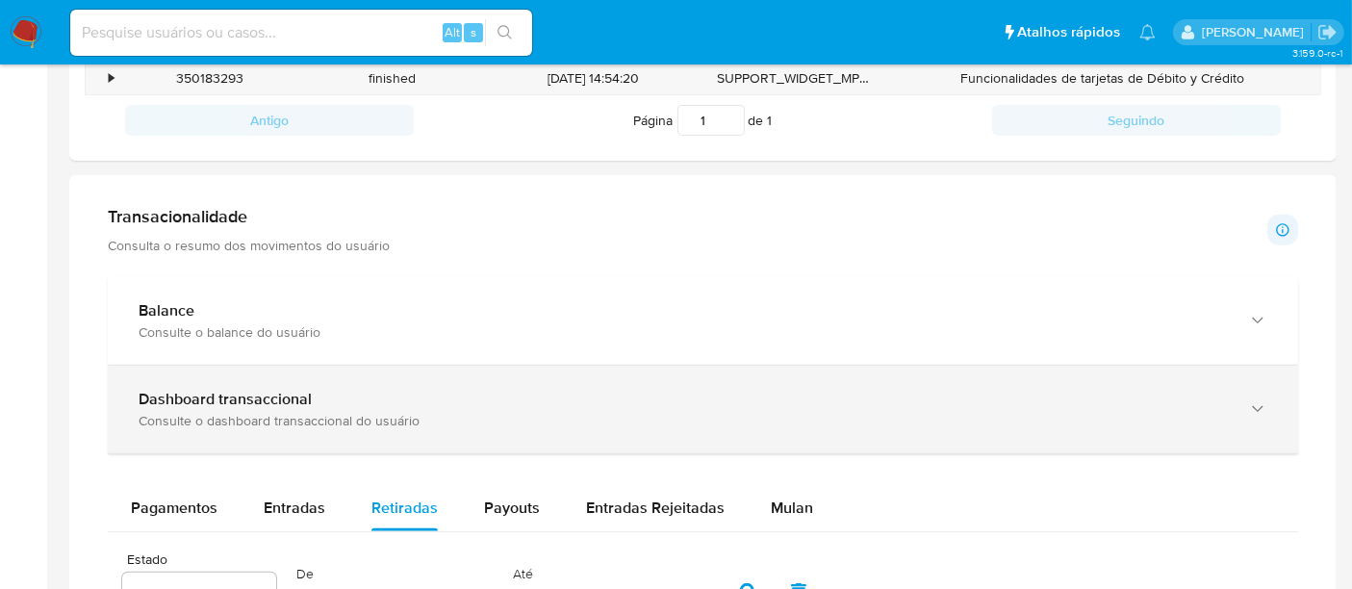
scroll to position [855, 0]
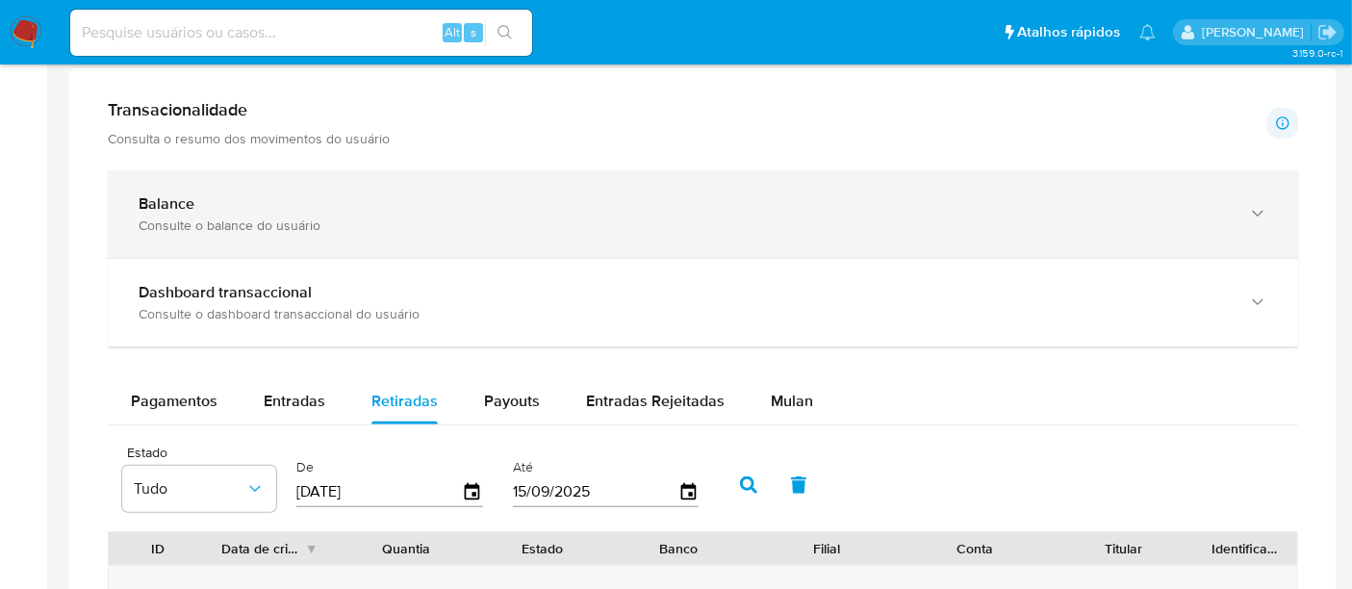
click at [1264, 210] on icon "button" at bounding box center [1257, 213] width 19 height 19
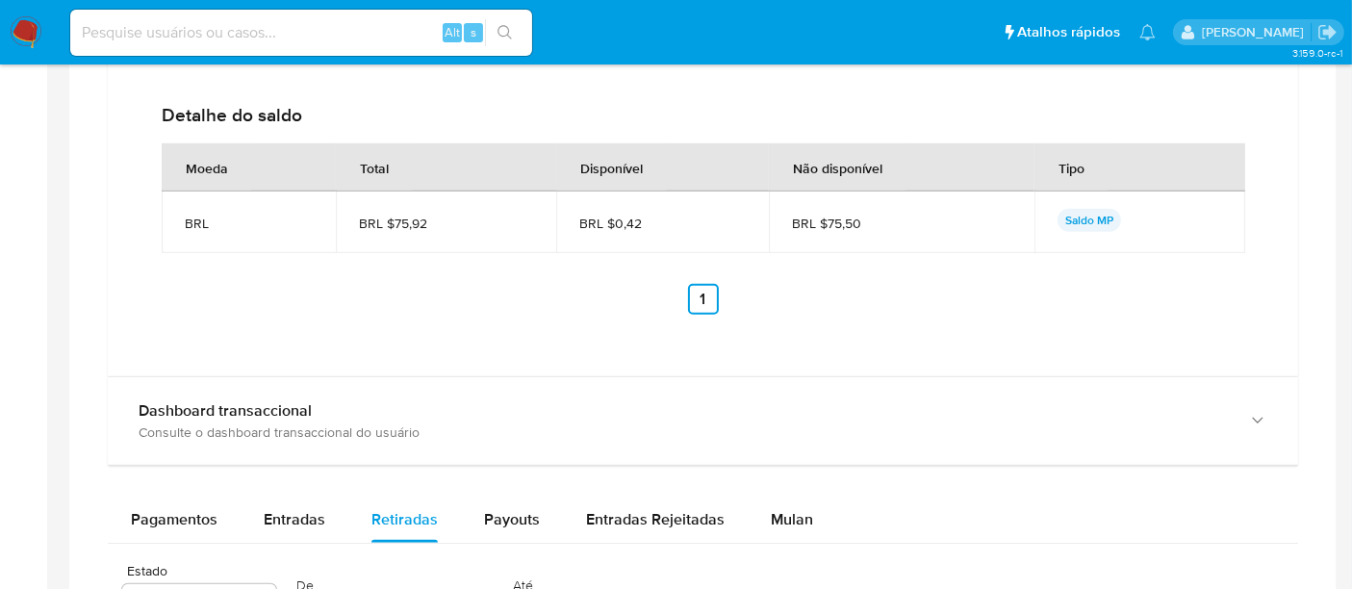
scroll to position [1497, 0]
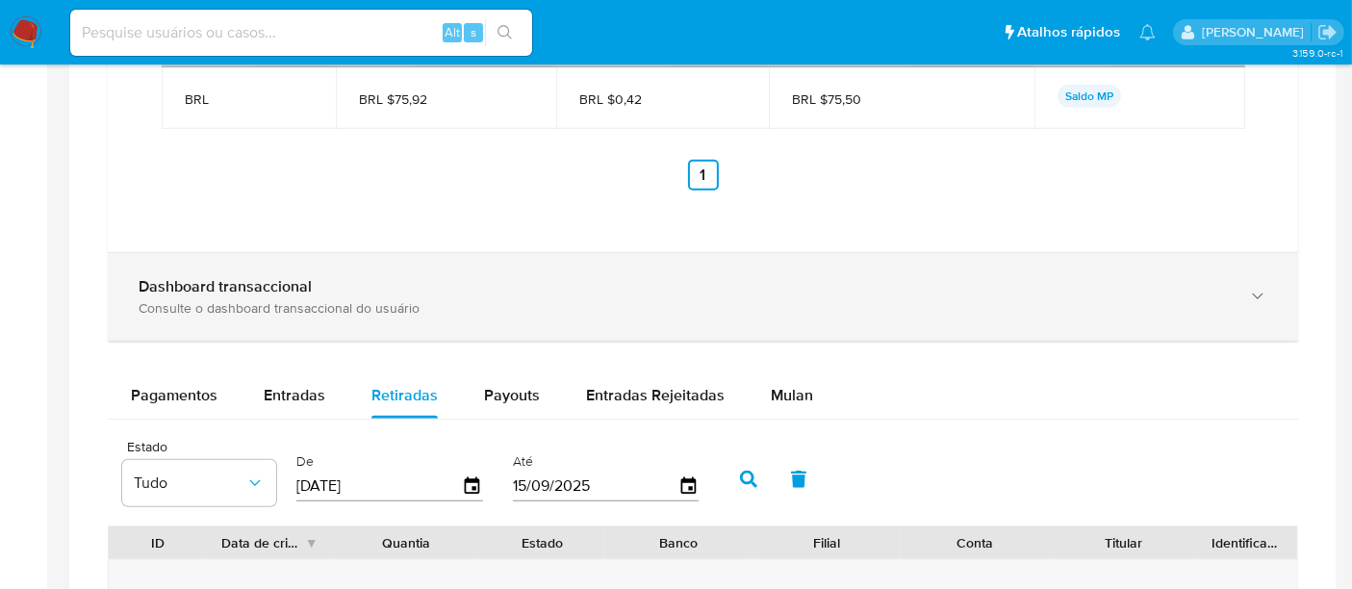
click at [1272, 293] on div "Dashboard transaccional Consulte o dashboard transaccional do usuário" at bounding box center [703, 297] width 1191 height 88
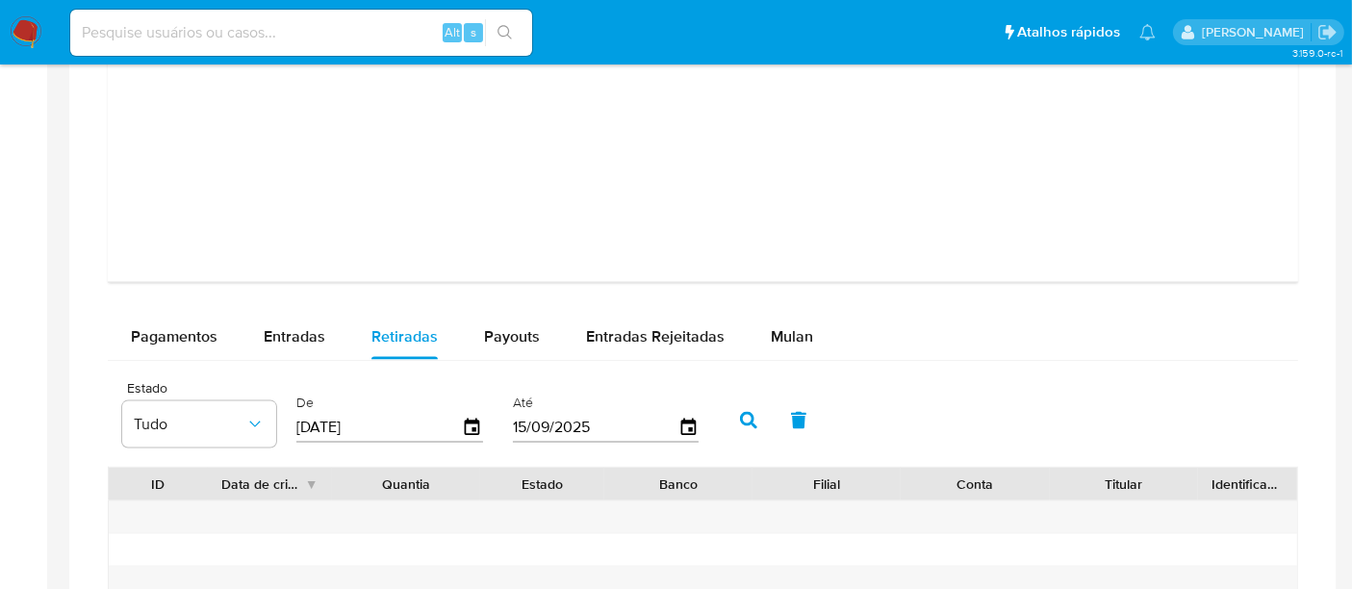
scroll to position [2459, 0]
click at [778, 331] on span "Mulan" at bounding box center [792, 337] width 42 height 22
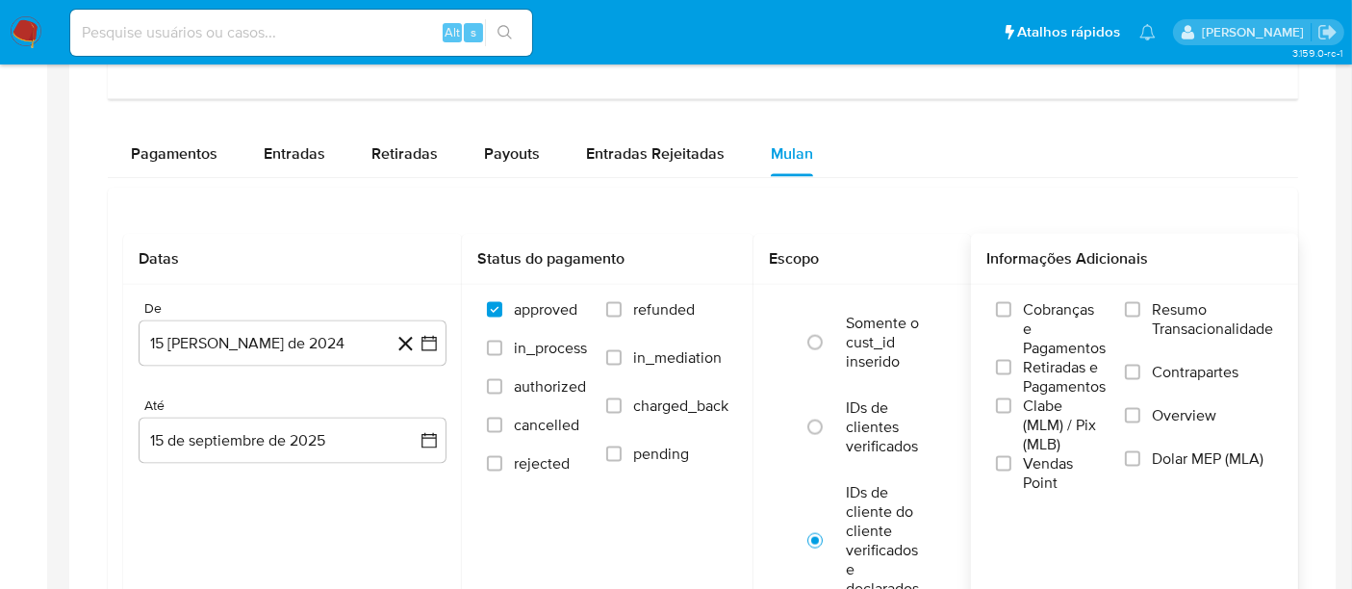
scroll to position [2673, 0]
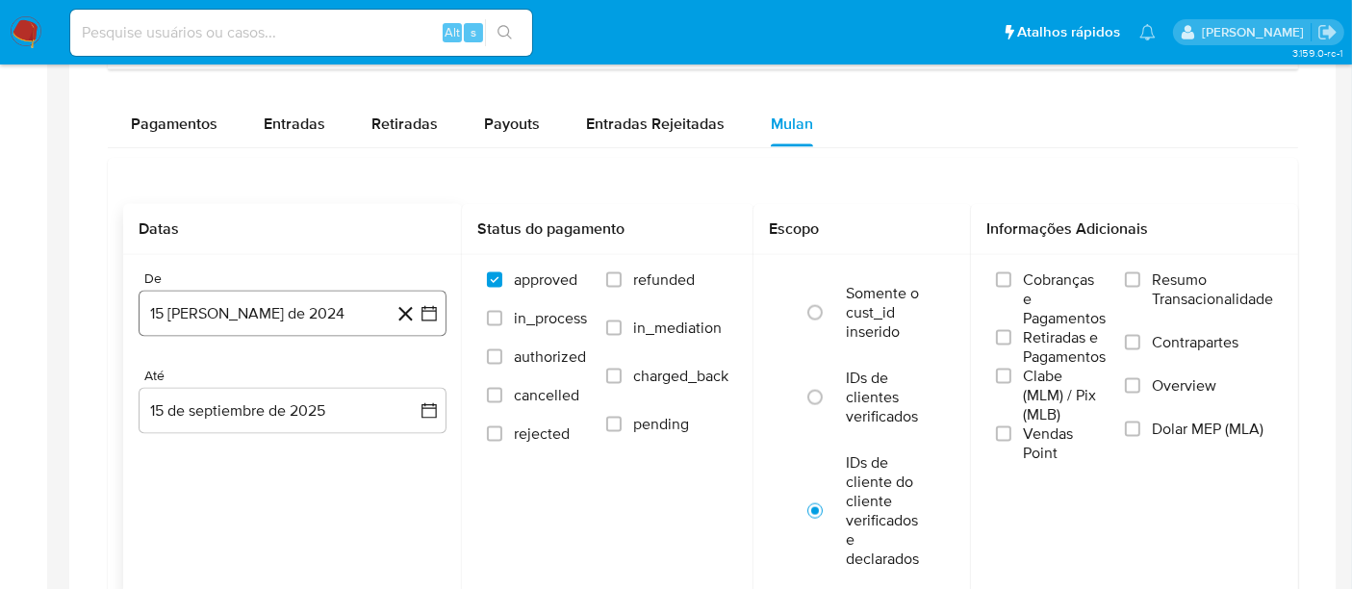
click at [429, 313] on icon "button" at bounding box center [429, 313] width 19 height 19
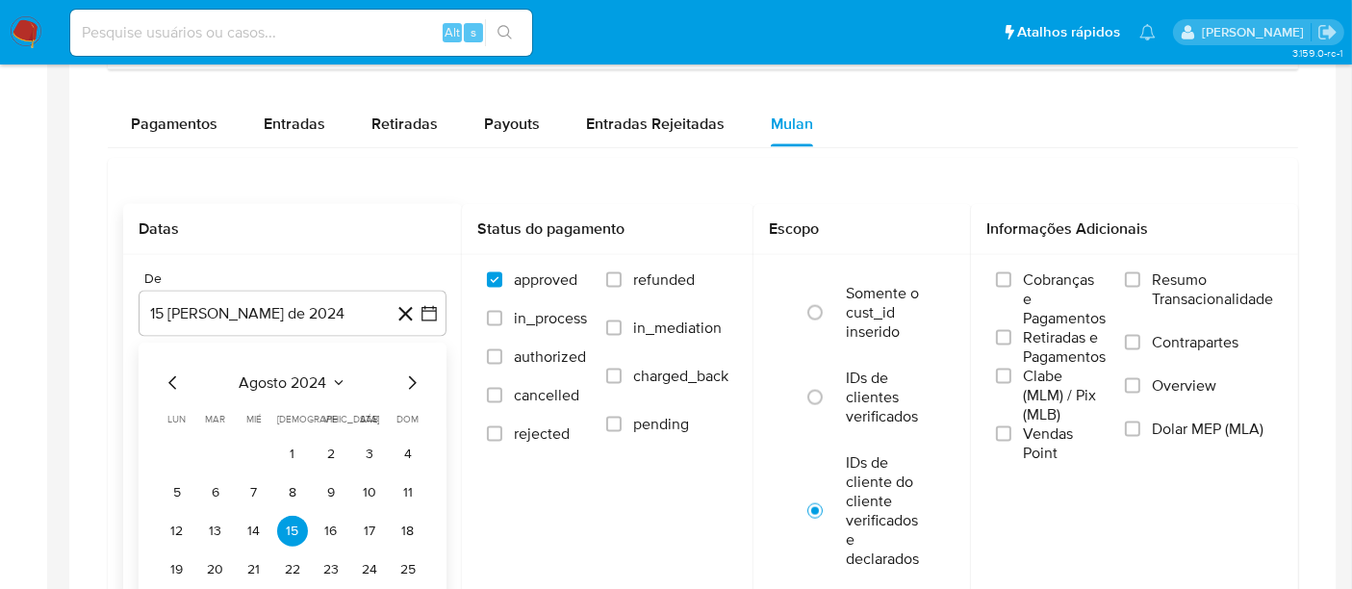
click at [342, 380] on icon "Seleccionar mes y año" at bounding box center [338, 382] width 15 height 15
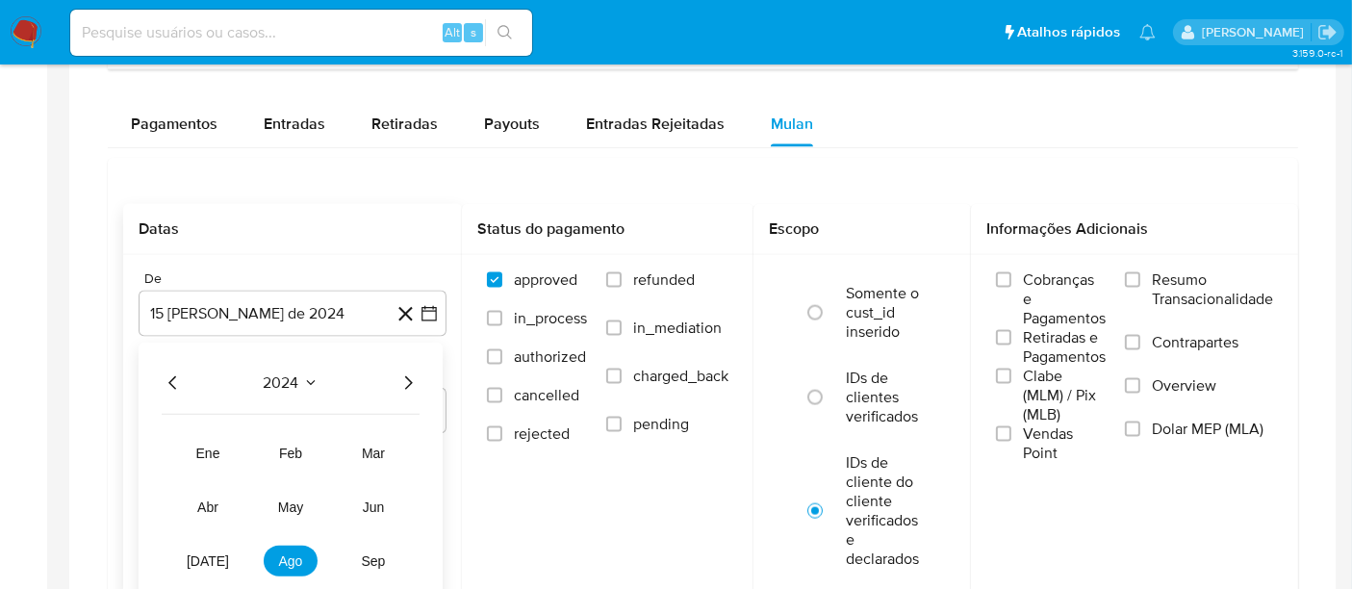
click at [305, 380] on icon "Seleccionar mes y año" at bounding box center [310, 382] width 15 height 15
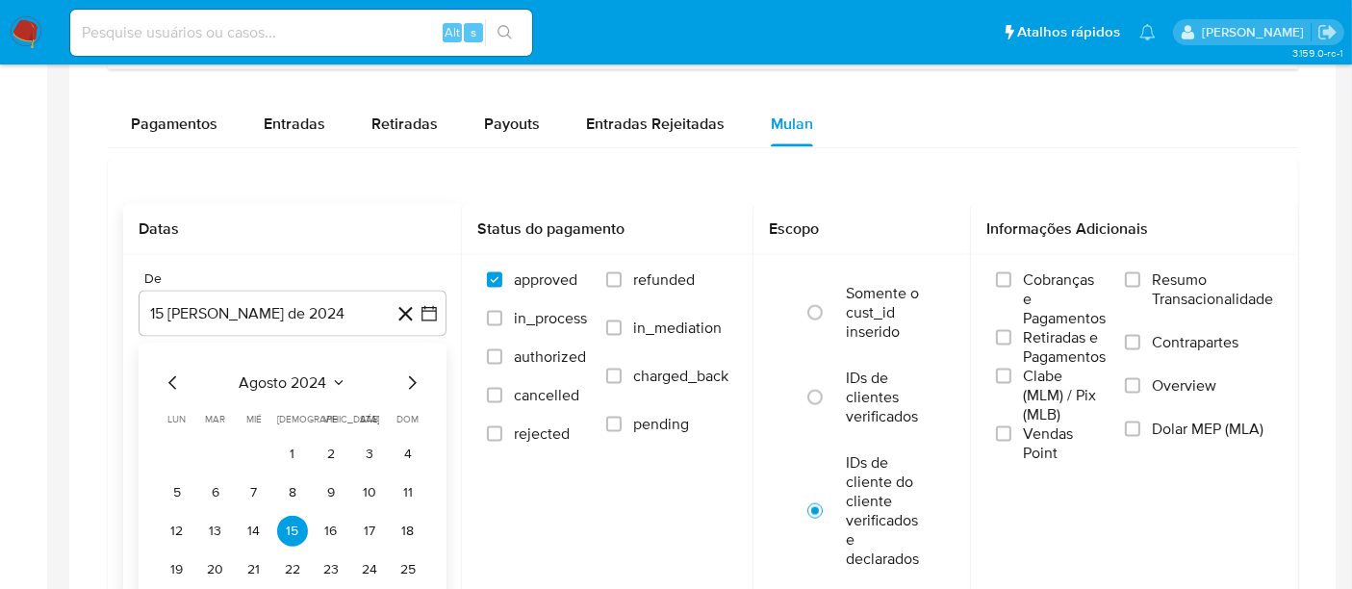
click at [332, 377] on icon "Seleccionar mes y año" at bounding box center [338, 382] width 15 height 15
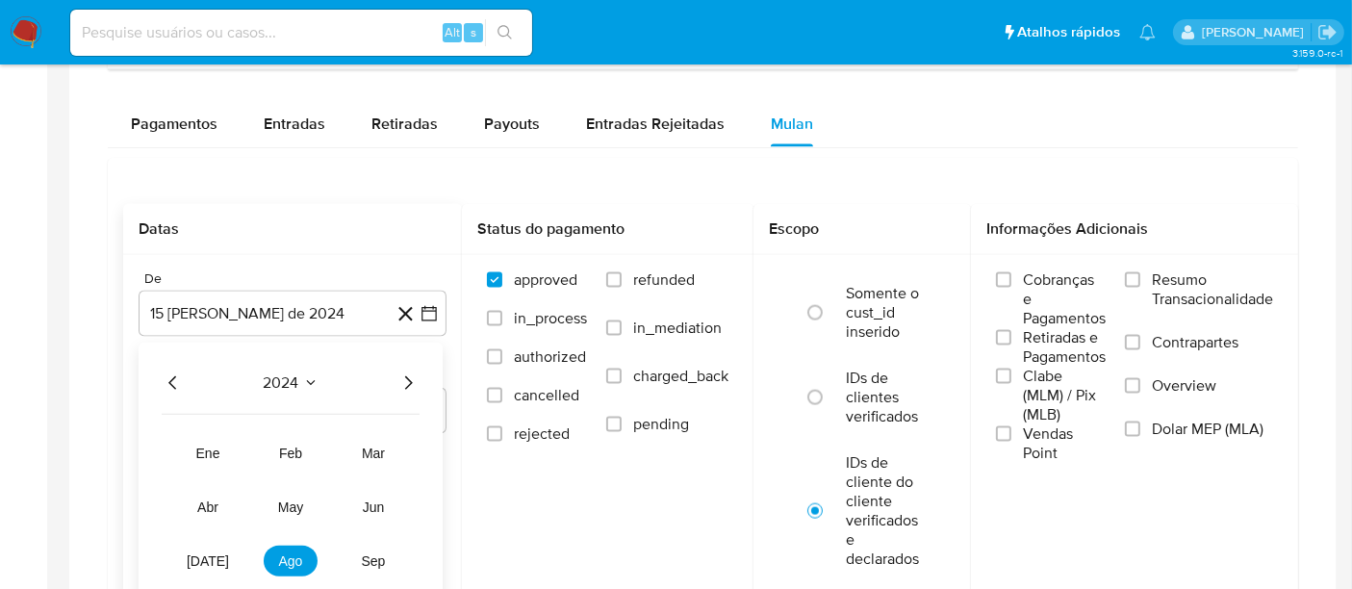
click at [313, 379] on icon "Seleccionar mes y año" at bounding box center [310, 382] width 15 height 15
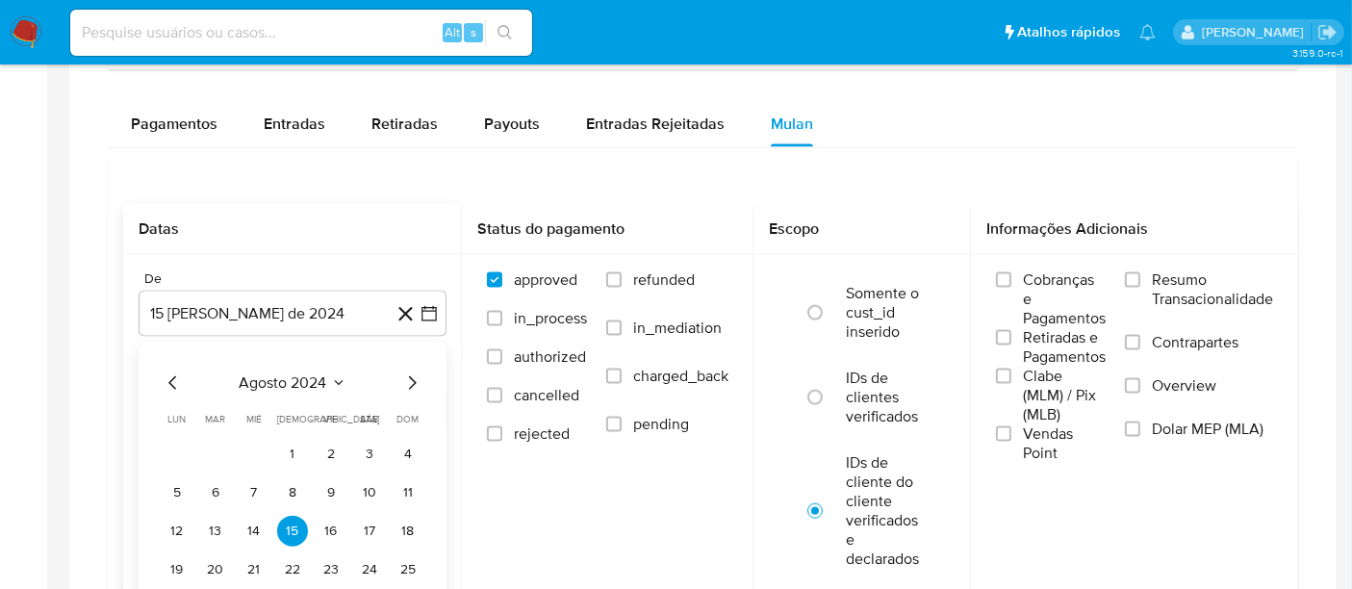
click at [331, 376] on icon "Seleccionar mes y año" at bounding box center [338, 382] width 15 height 15
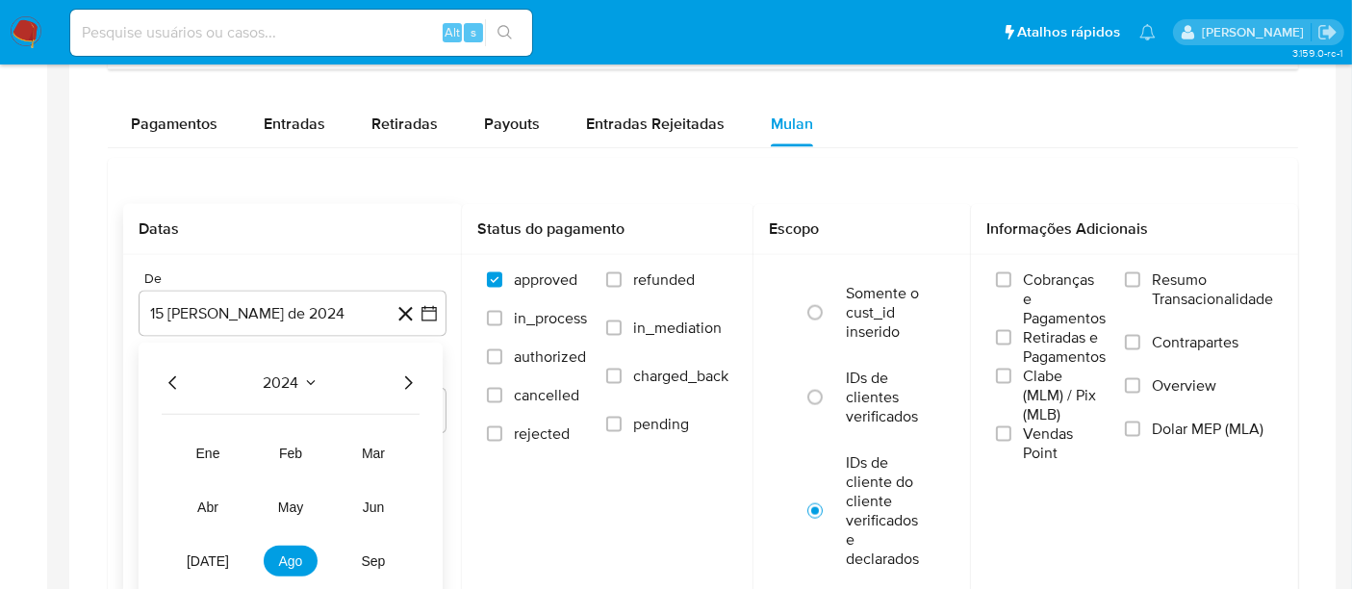
click at [411, 377] on icon "Año siguiente" at bounding box center [409, 382] width 8 height 13
click at [208, 446] on span "ene" at bounding box center [208, 453] width 24 height 15
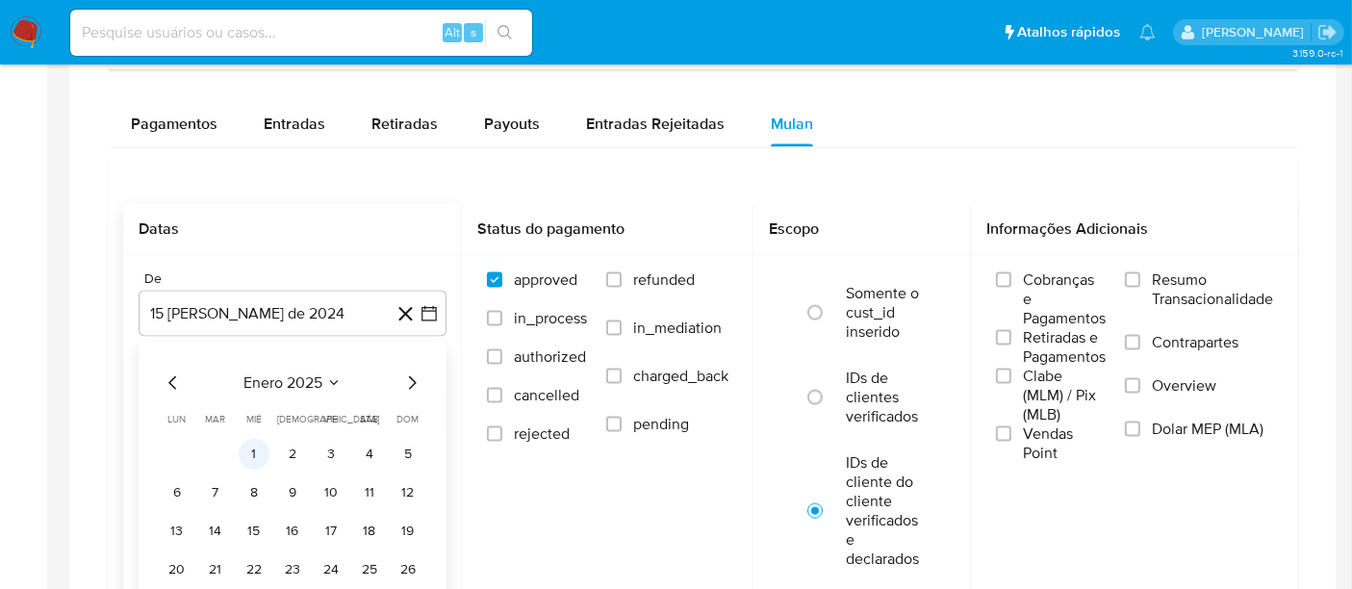
click at [247, 450] on button "1" at bounding box center [254, 454] width 31 height 31
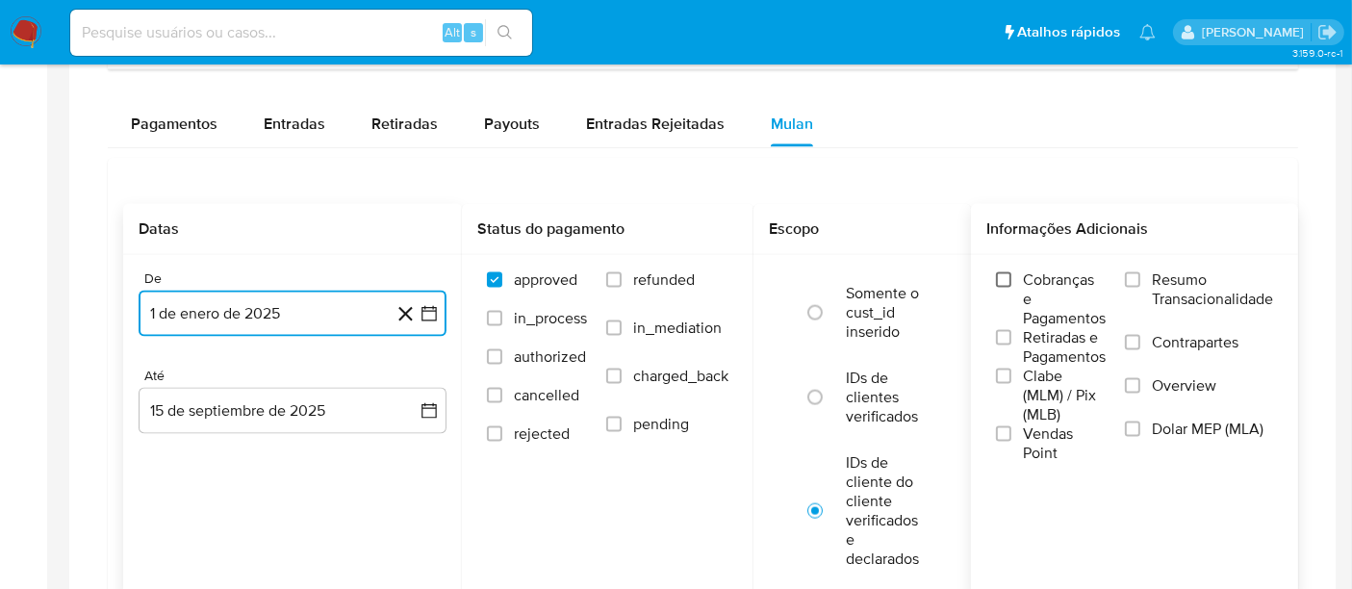
click at [1003, 272] on input "Cobranças e Pagamentos" at bounding box center [1003, 279] width 15 height 15
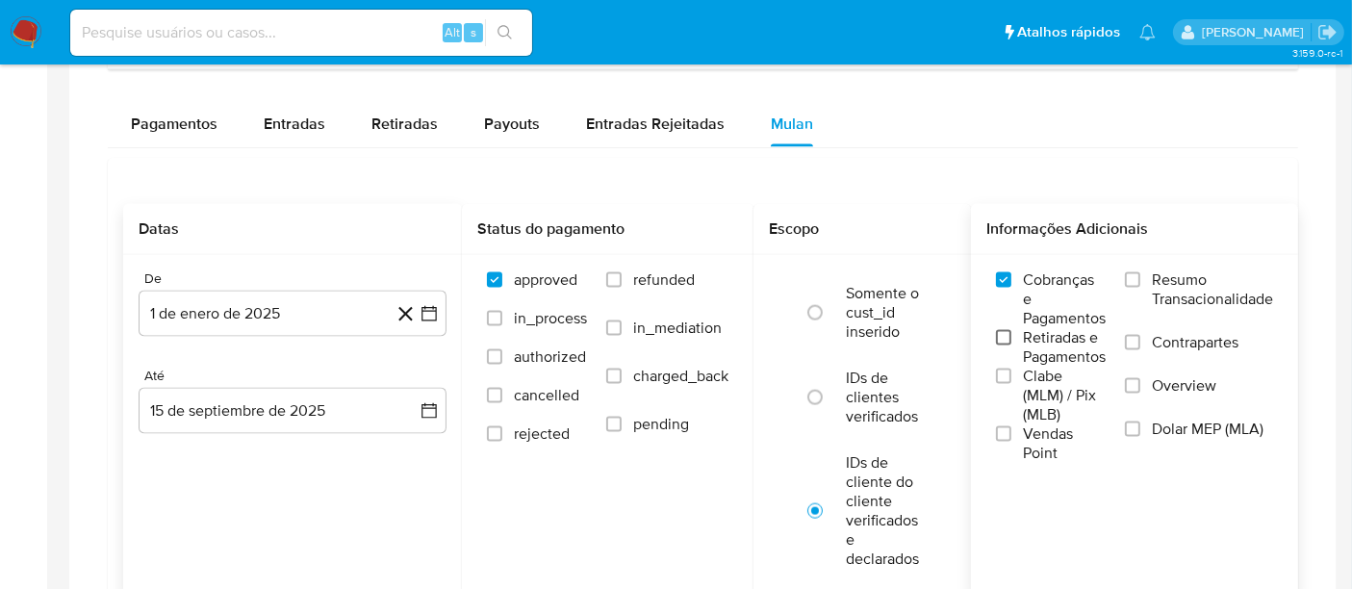
click at [1003, 338] on input "Retiradas e Pagamentos" at bounding box center [1003, 337] width 15 height 15
click at [1006, 384] on input "Clabe (MLM) / Pix (MLB)" at bounding box center [1003, 376] width 15 height 15
click at [999, 426] on input "Vendas Point" at bounding box center [1003, 433] width 15 height 15
click at [1141, 277] on input "Resumo Transacionalidade" at bounding box center [1132, 279] width 15 height 15
click at [1133, 337] on input "Contrapartes" at bounding box center [1132, 342] width 15 height 15
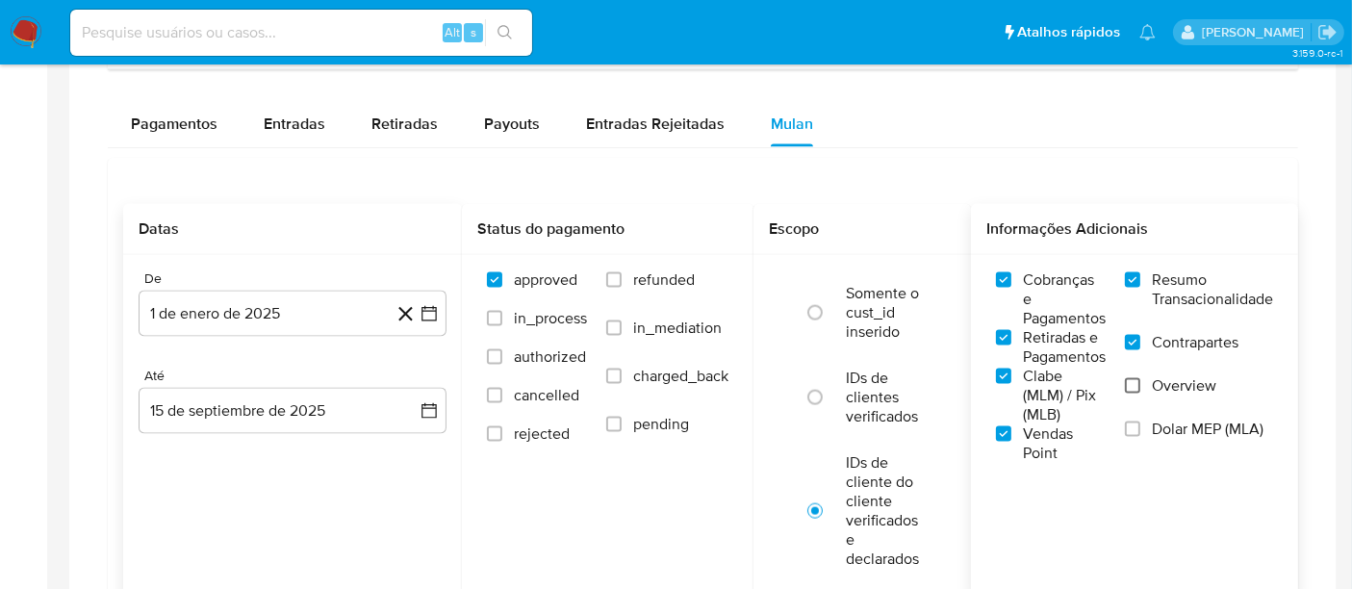
click at [1137, 379] on input "Overview" at bounding box center [1132, 385] width 15 height 15
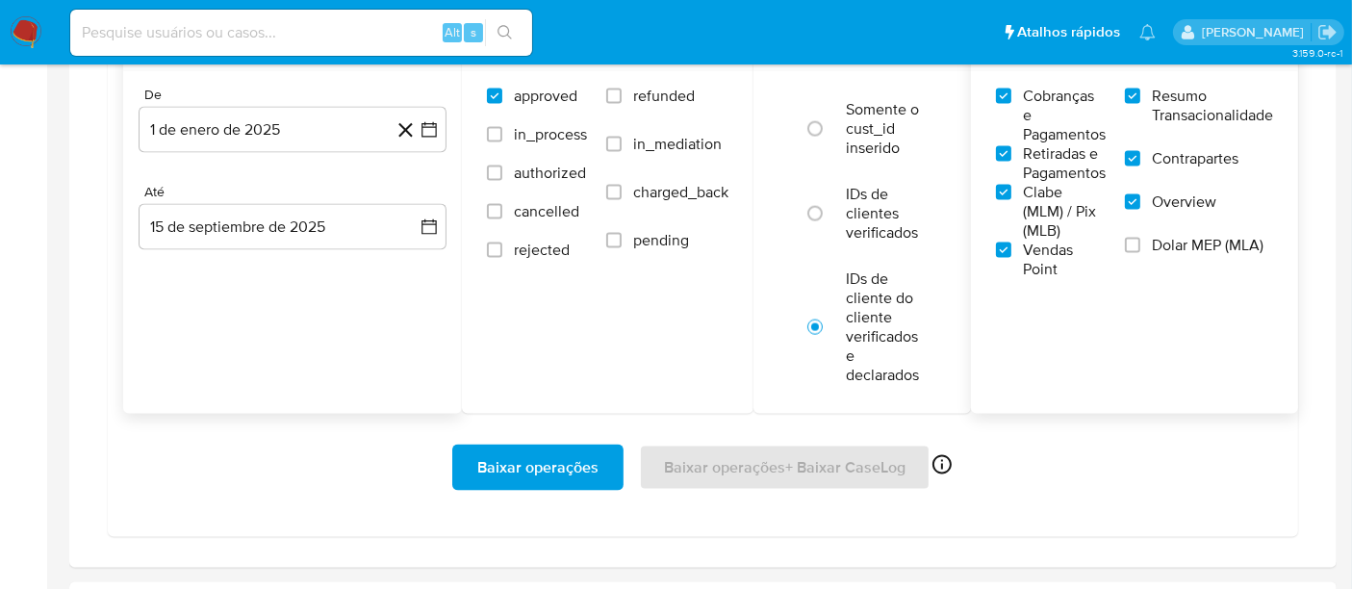
scroll to position [2888, 0]
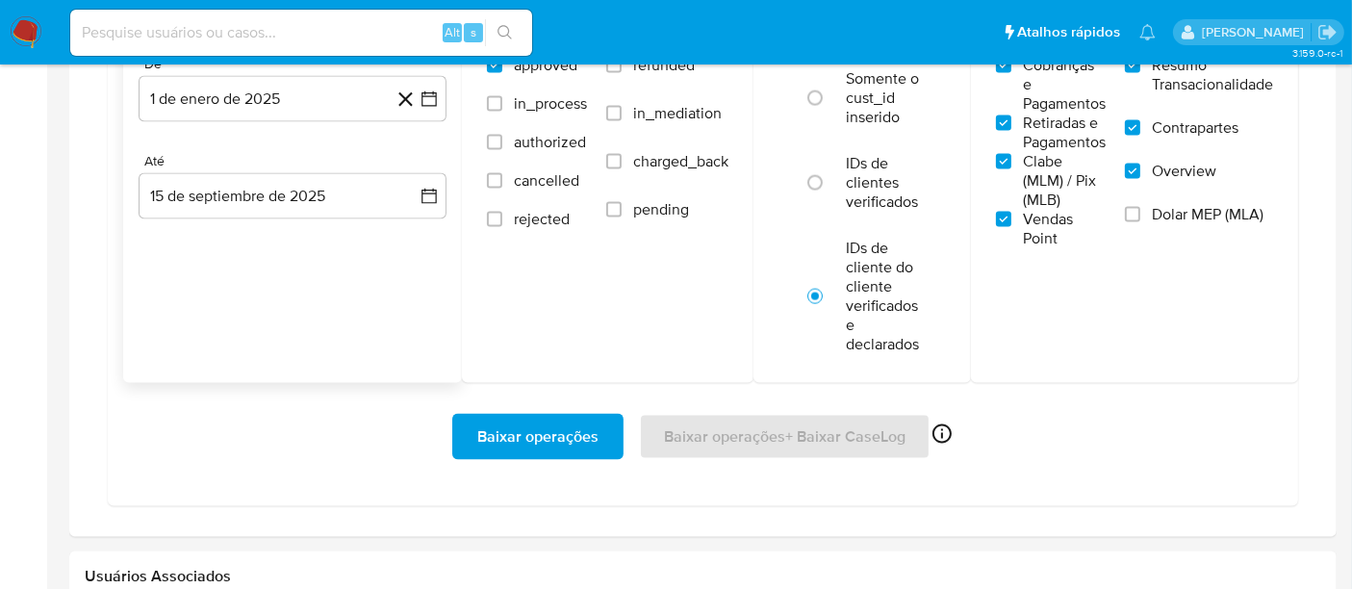
click at [551, 437] on span "Baixar operações" at bounding box center [537, 437] width 121 height 42
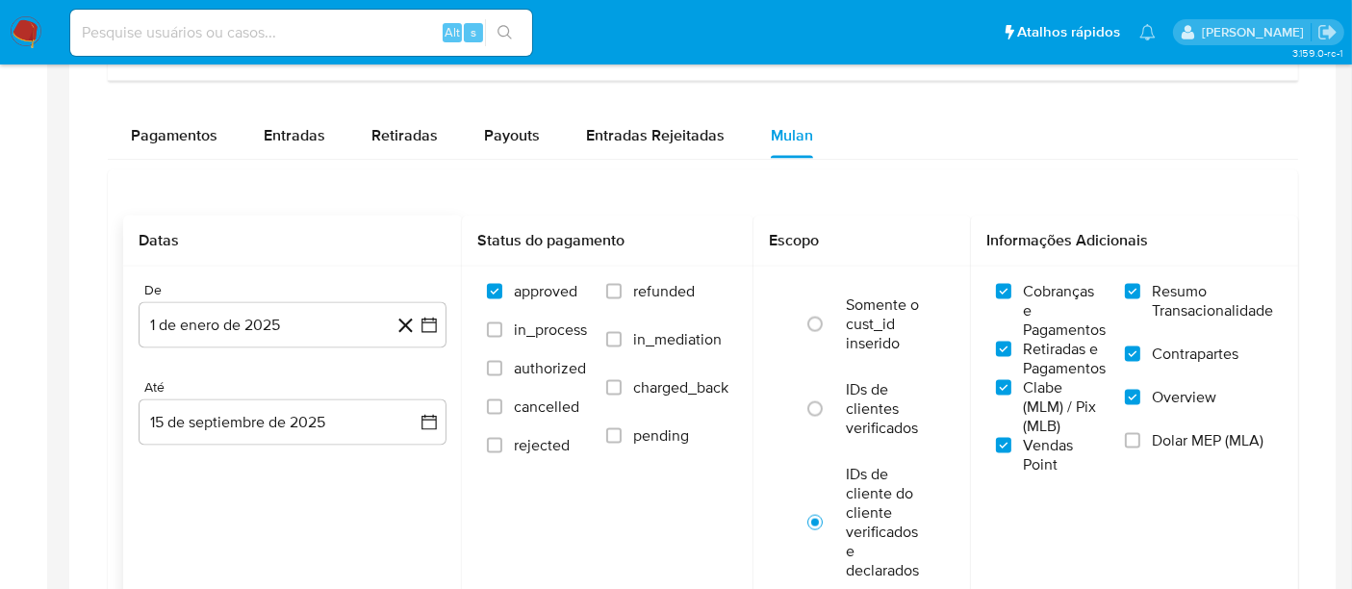
scroll to position [2448, 0]
